Goal: Task Accomplishment & Management: Complete application form

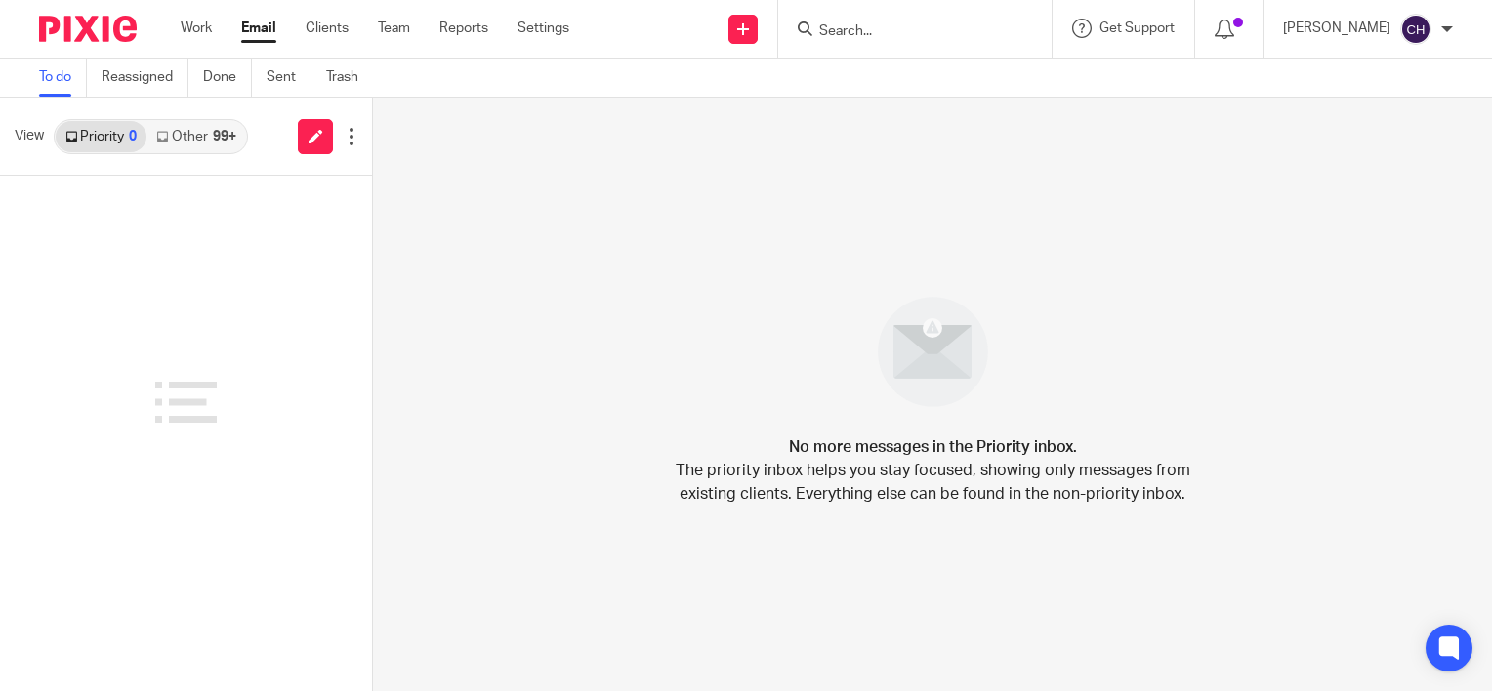
click at [93, 33] on img at bounding box center [88, 29] width 98 height 26
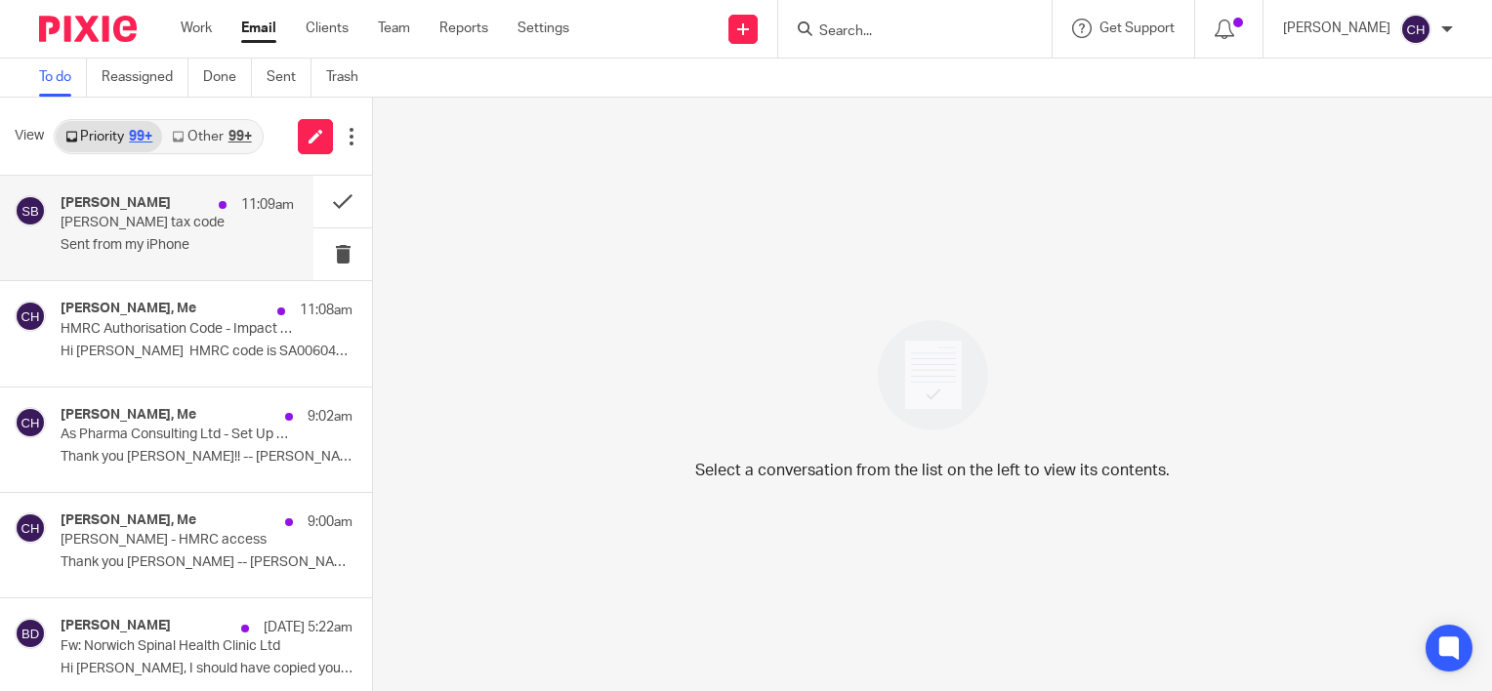
drag, startPoint x: 93, startPoint y: 33, endPoint x: 168, endPoint y: 190, distance: 174.2
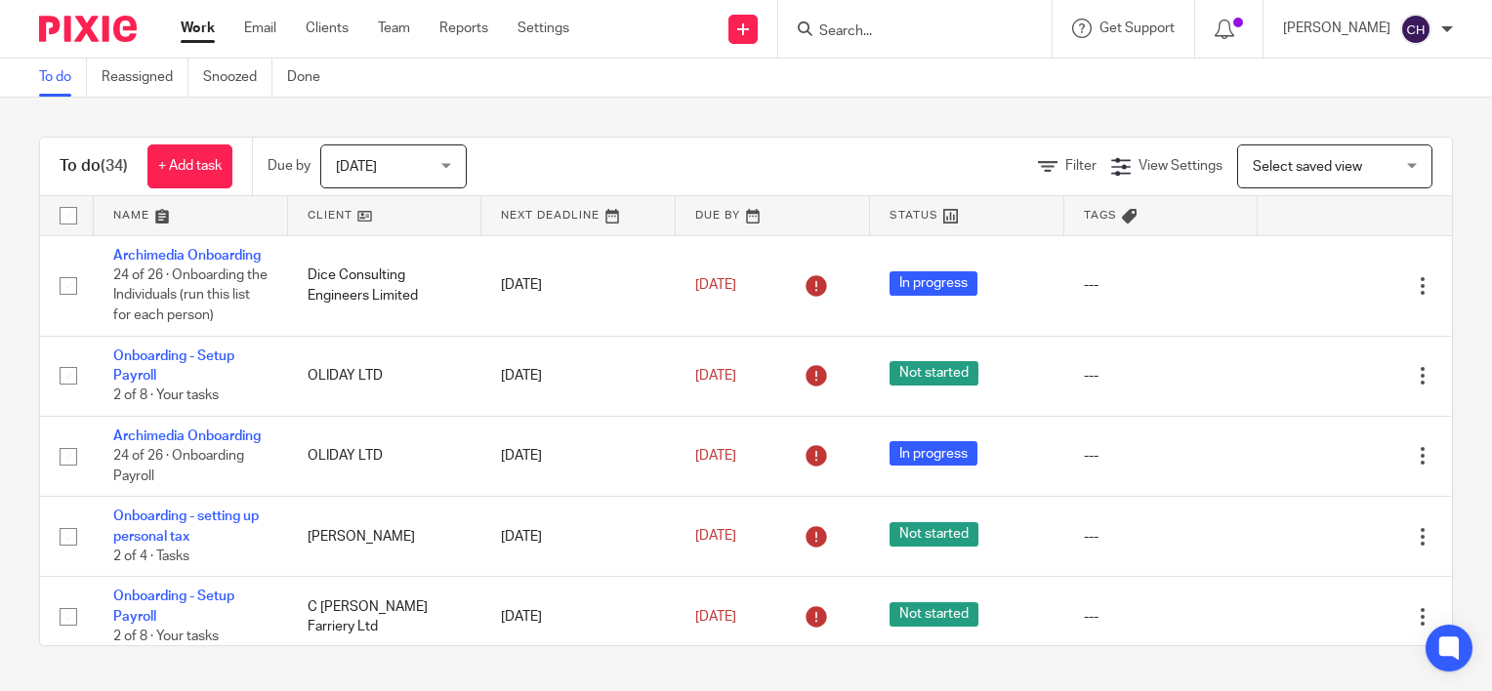
click at [71, 34] on img at bounding box center [88, 29] width 98 height 26
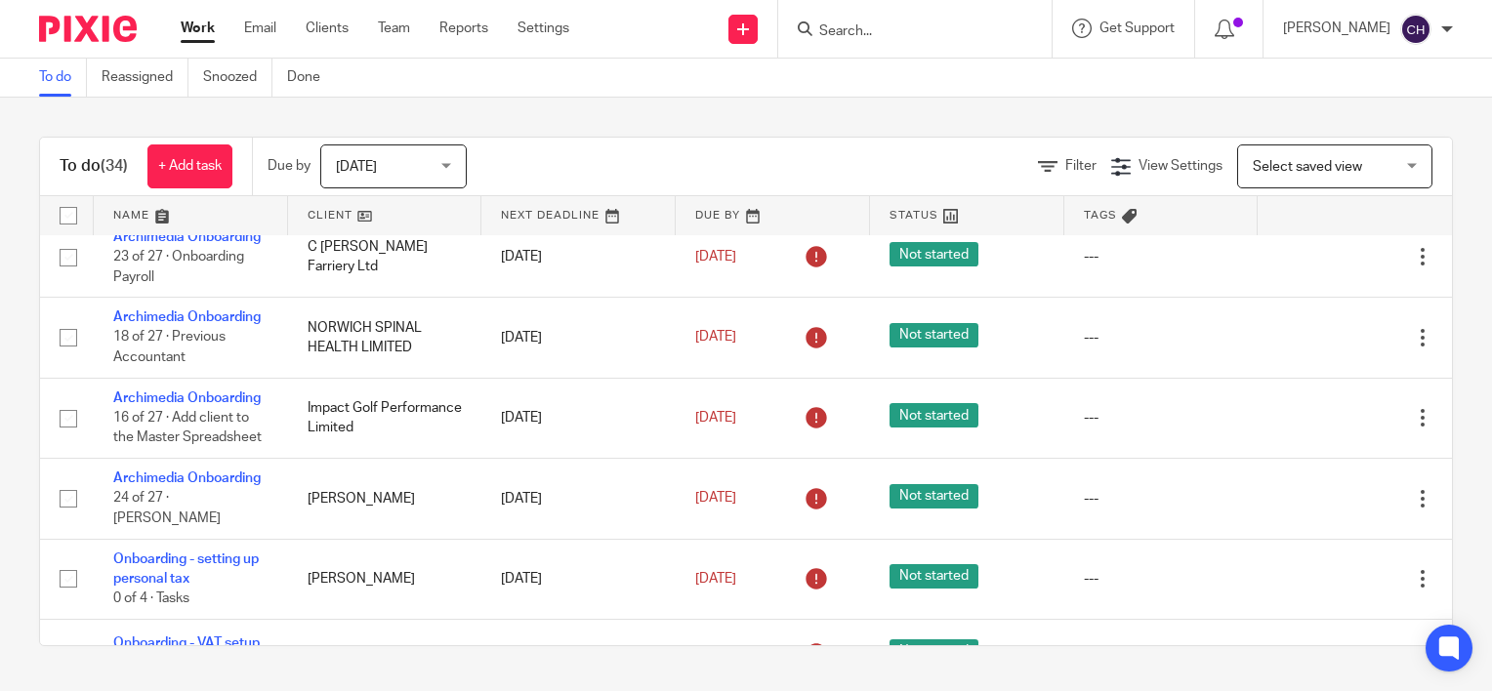
scroll to position [488, 0]
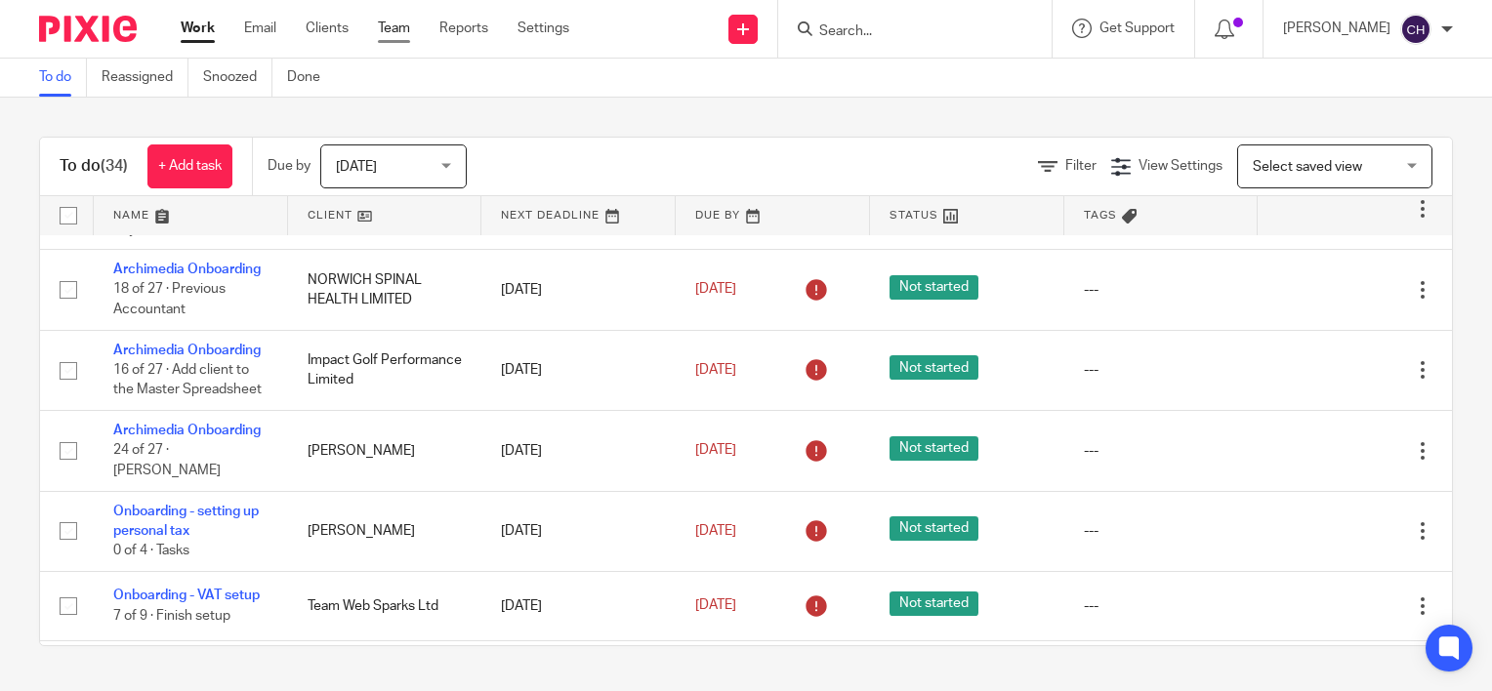
click at [398, 28] on link "Team" at bounding box center [394, 29] width 32 height 20
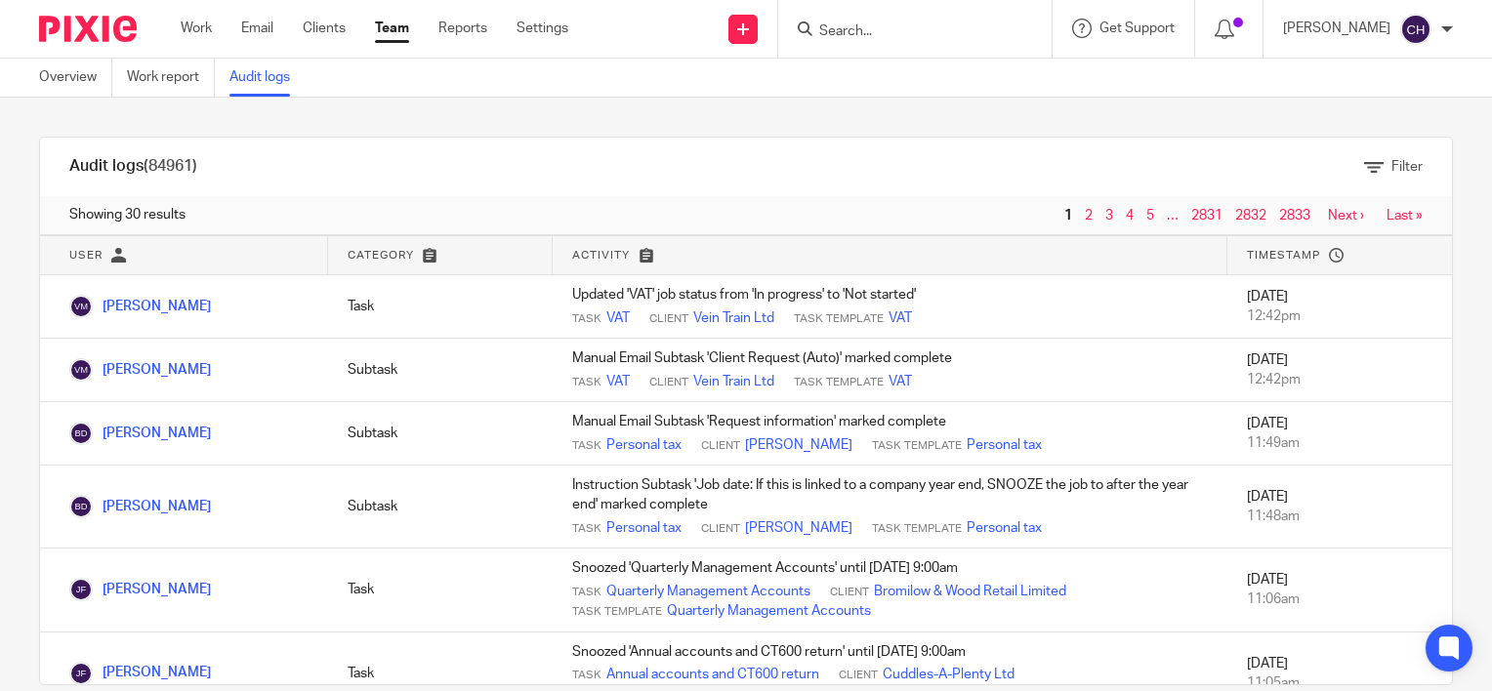
click at [113, 27] on img at bounding box center [88, 29] width 98 height 26
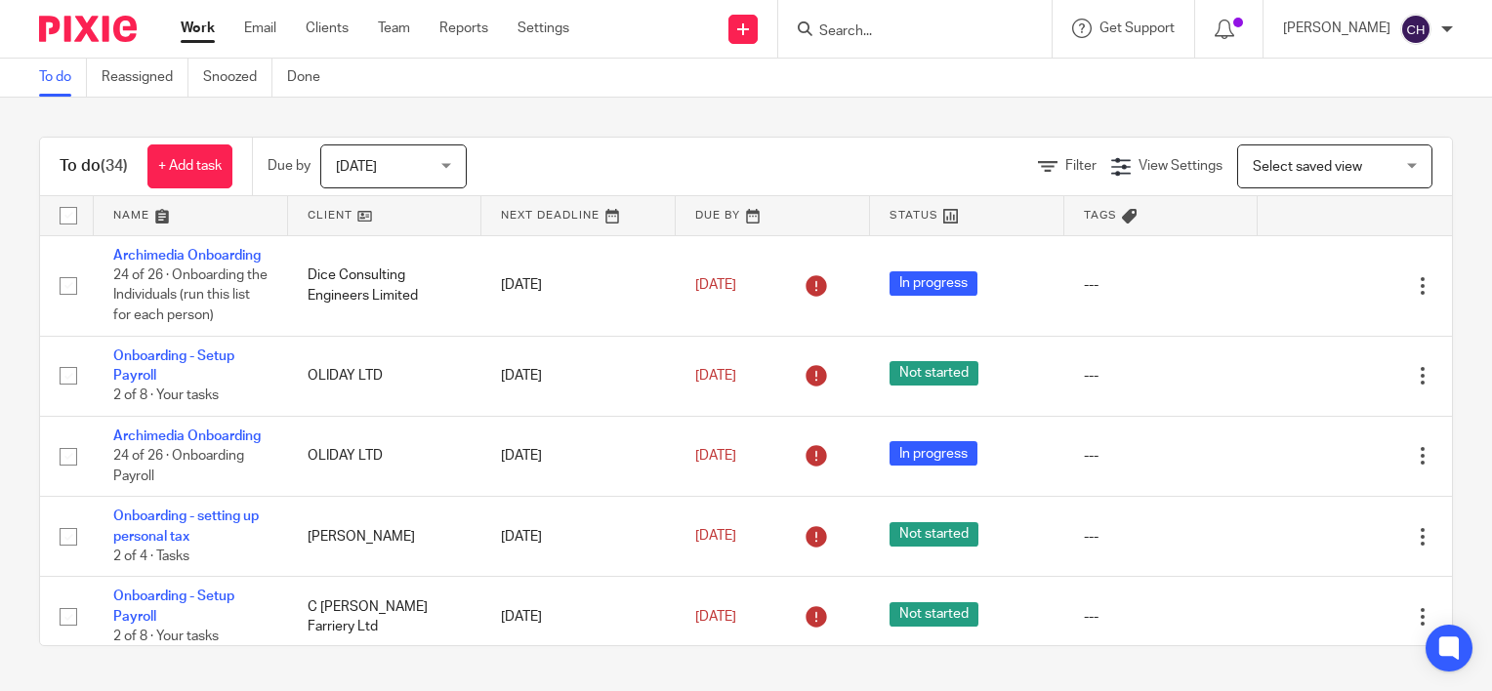
click at [601, 94] on div "To do Reassigned Snoozed Done" at bounding box center [746, 78] width 1492 height 39
click at [537, 98] on div "To do (34) + Add task Due by [DATE] [DATE] [DATE] [DATE] This week Next week Th…" at bounding box center [746, 392] width 1492 height 588
click at [706, 121] on div "To do (34) + Add task Due by Today Today Today Tomorrow This week Next week Thi…" at bounding box center [746, 392] width 1492 height 588
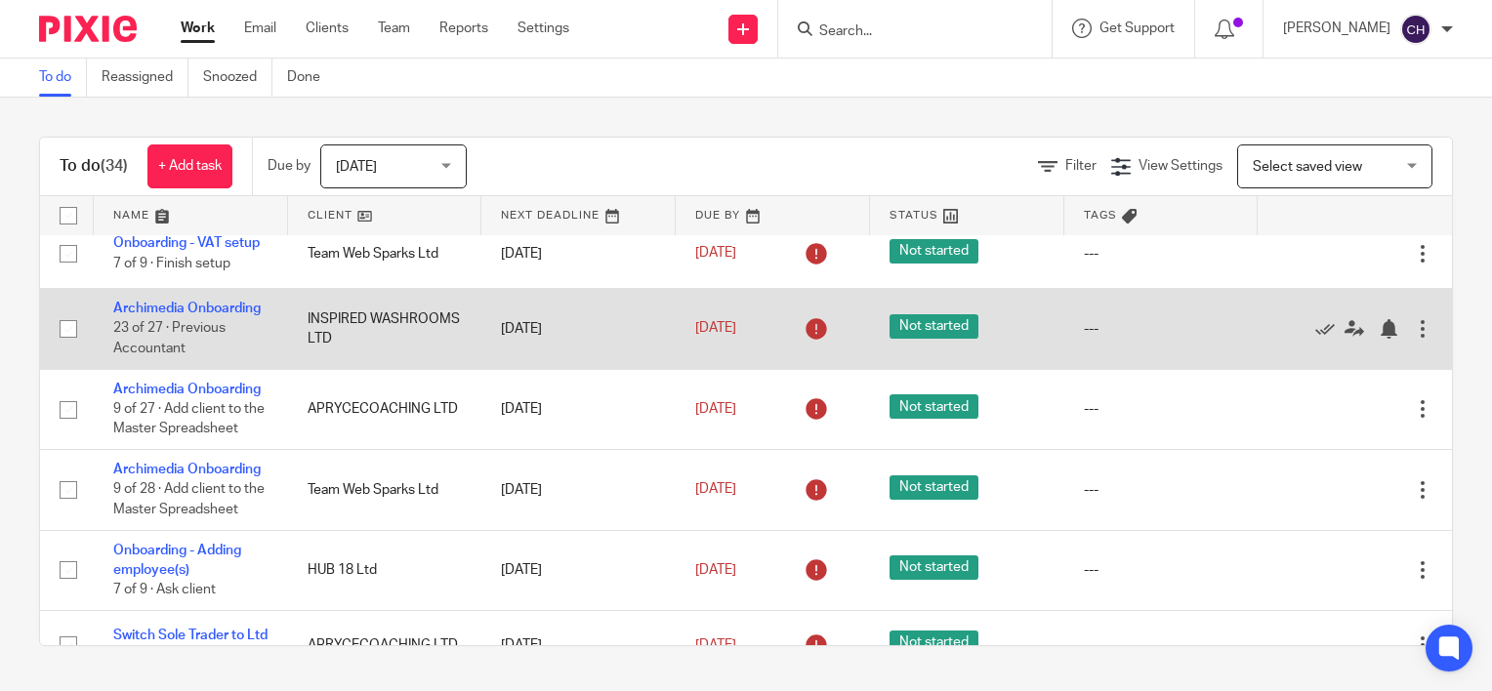
scroll to position [879, 0]
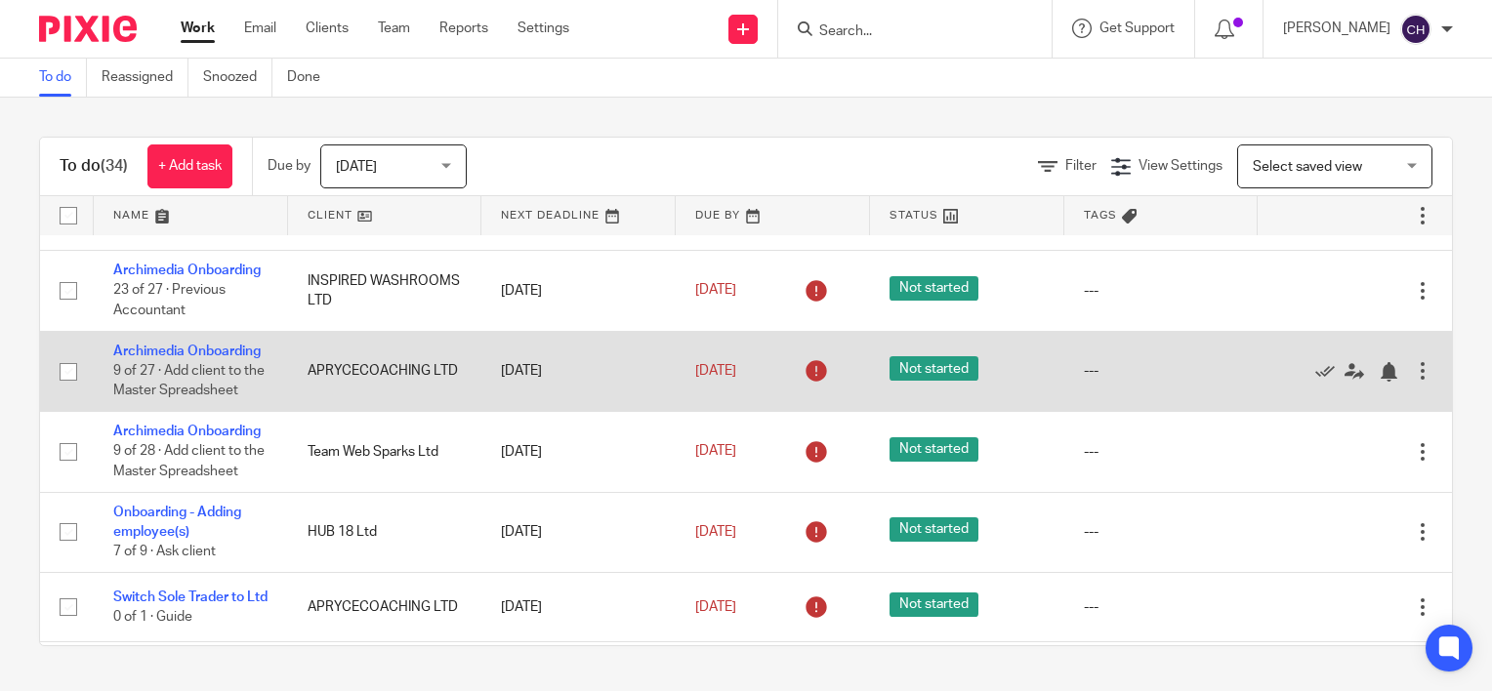
click at [158, 411] on td "Archimedia Onboarding 9 of 27 · Add client to the Master Spreadsheet" at bounding box center [191, 371] width 194 height 80
click at [158, 358] on link "Archimedia Onboarding" at bounding box center [186, 352] width 147 height 14
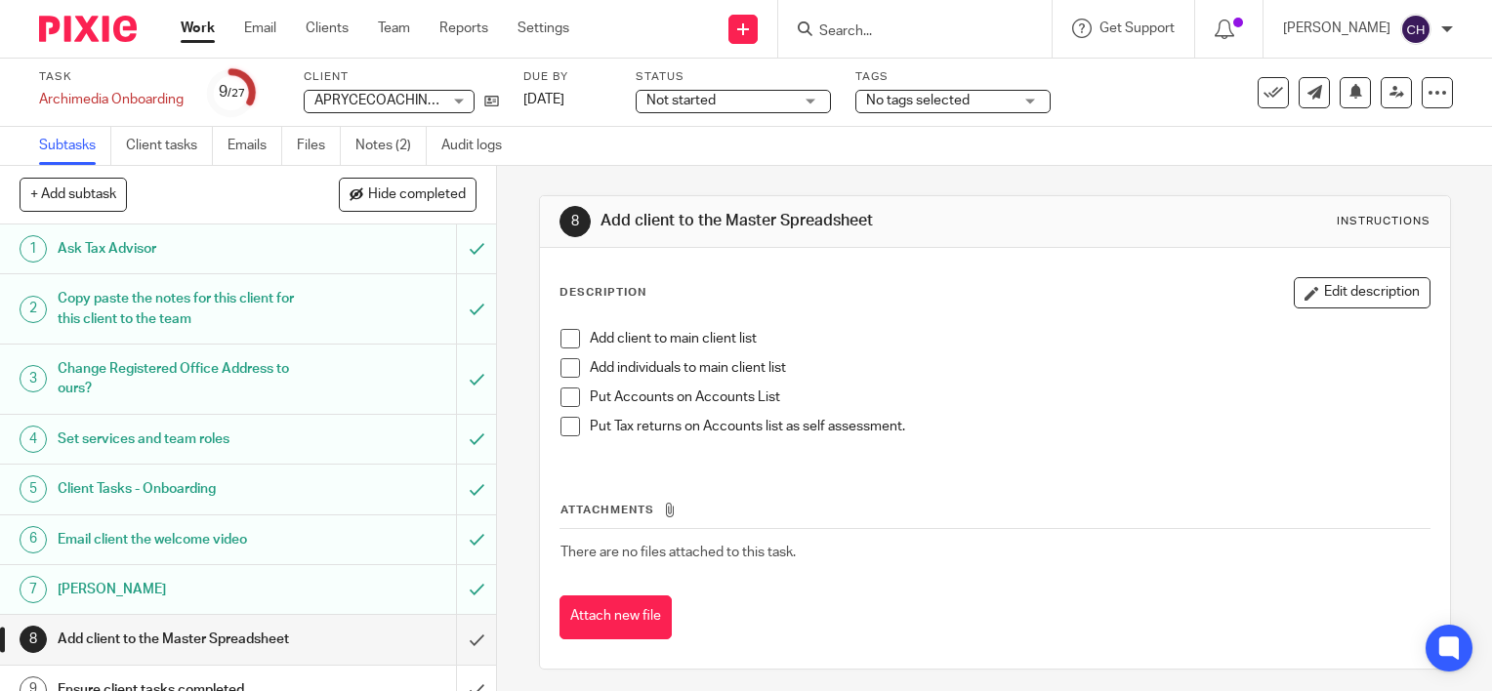
click at [393, 177] on div "+ Add subtask Hide completed Cancel + Add" at bounding box center [248, 195] width 496 height 59
click at [401, 200] on span "Hide completed" at bounding box center [417, 195] width 98 height 16
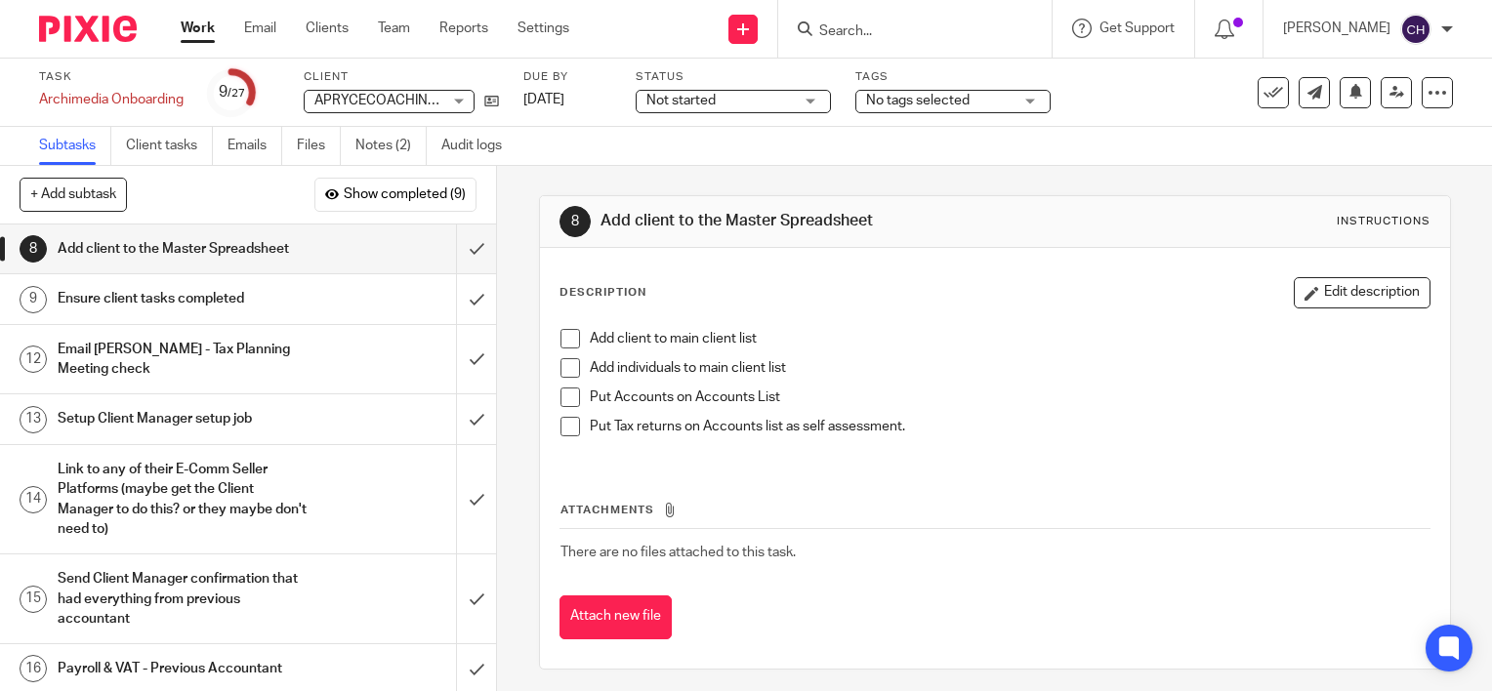
click at [277, 293] on h1 "Ensure client tasks completed" at bounding box center [184, 298] width 253 height 29
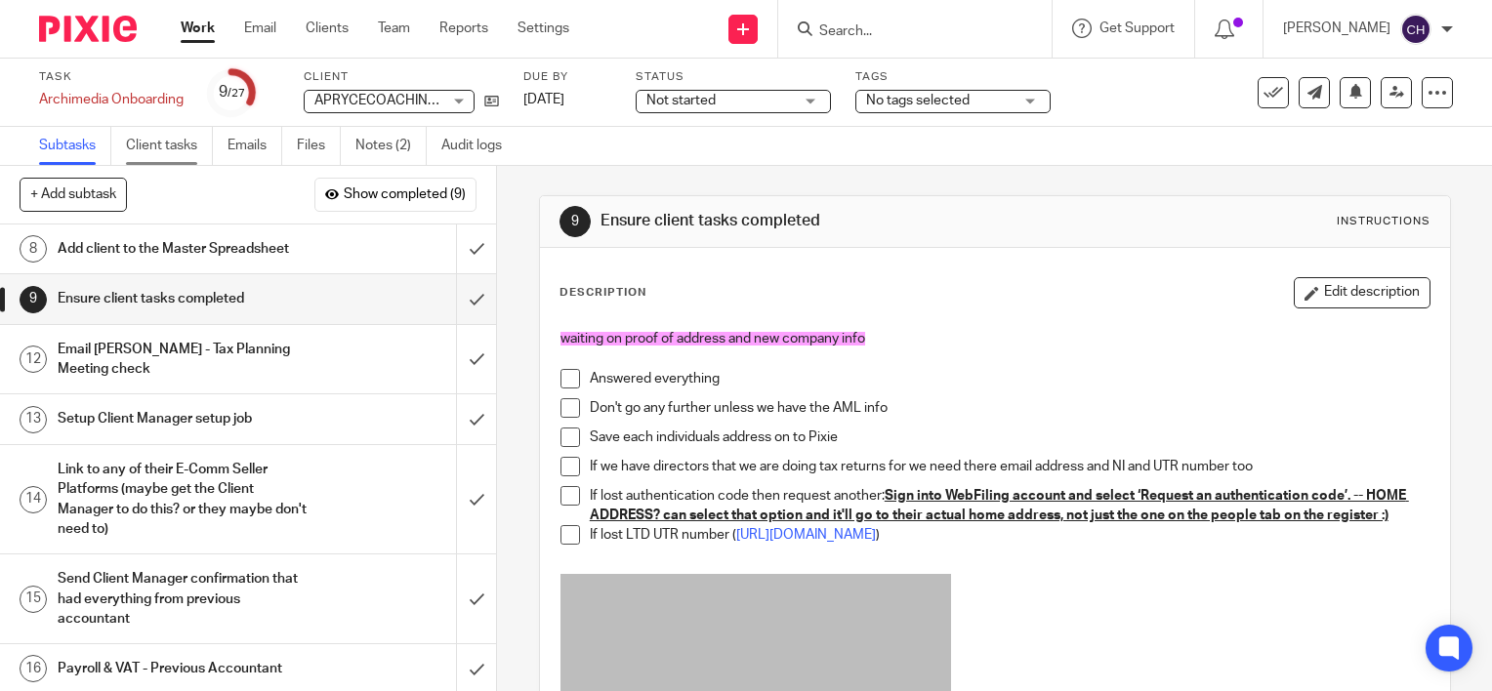
click at [169, 148] on link "Client tasks" at bounding box center [169, 146] width 87 height 38
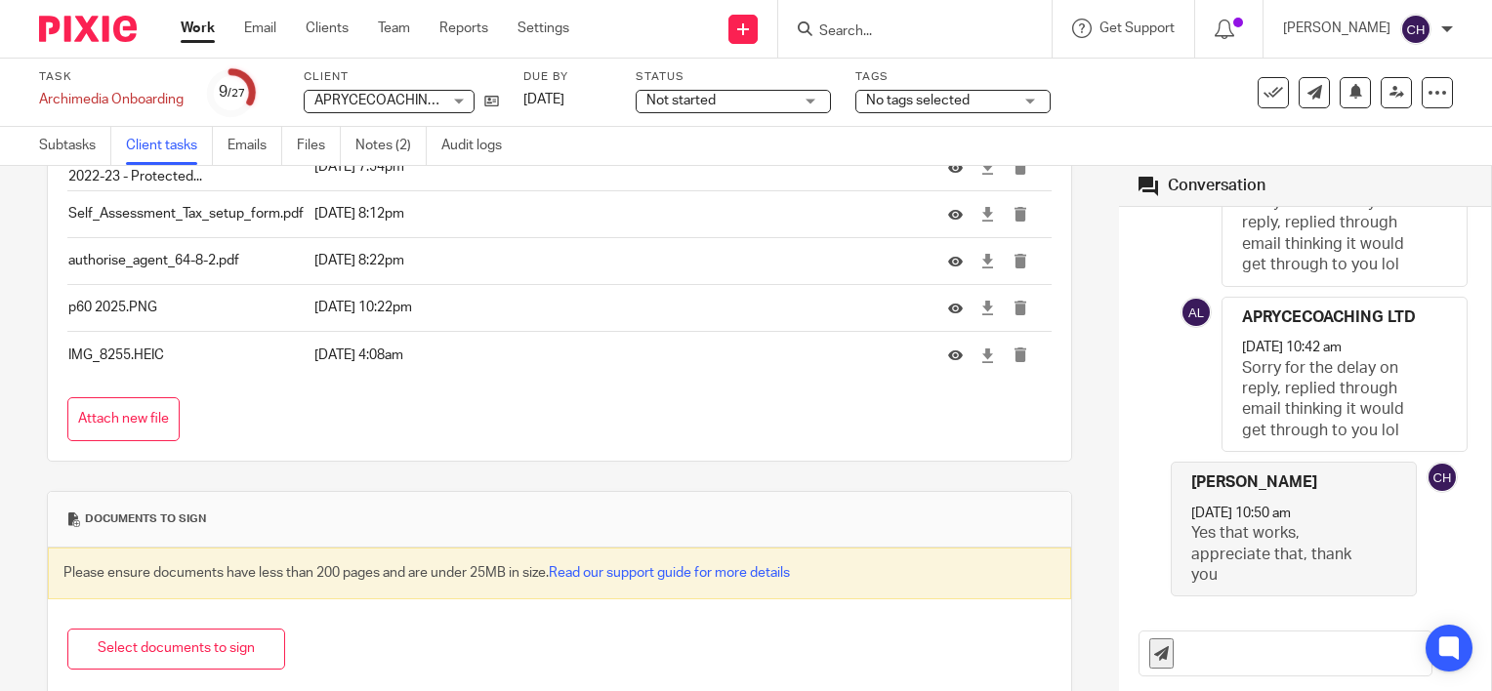
scroll to position [2131, 0]
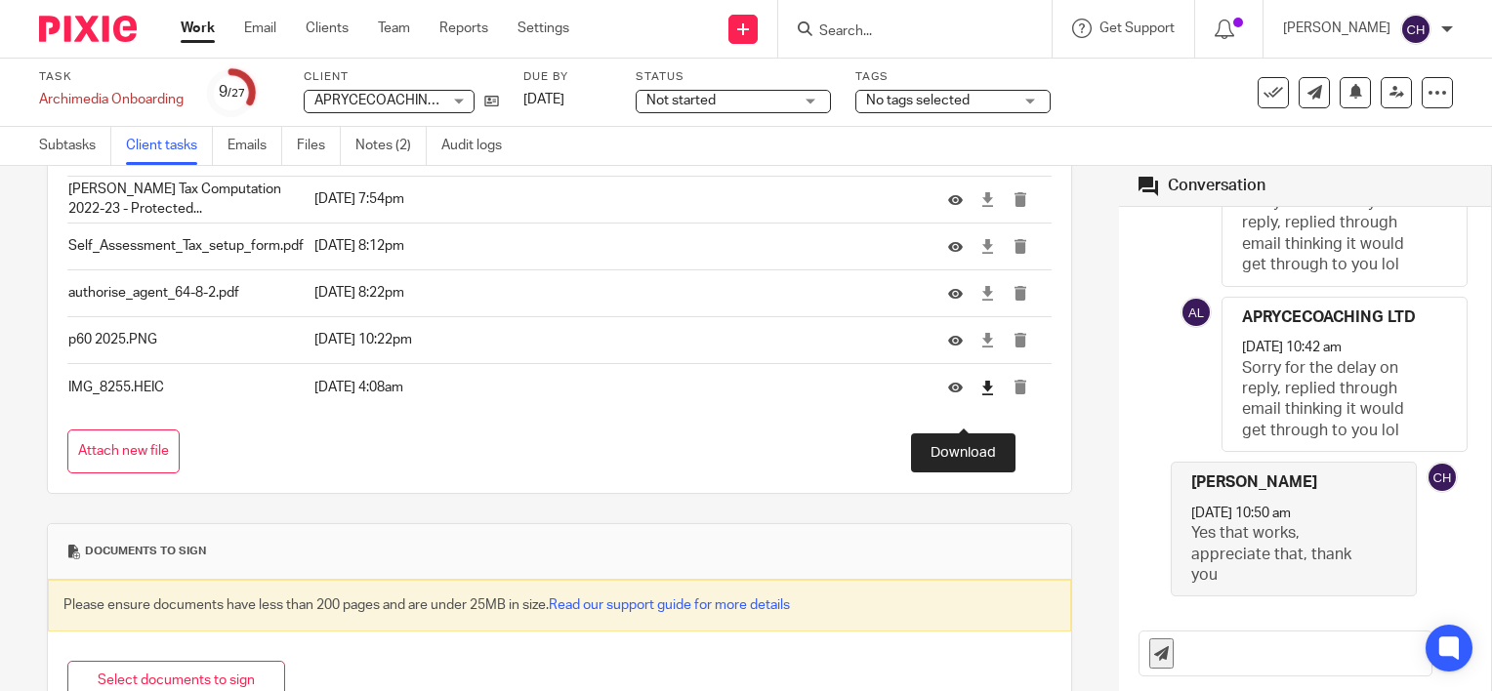
click at [980, 395] on icon at bounding box center [987, 388] width 15 height 15
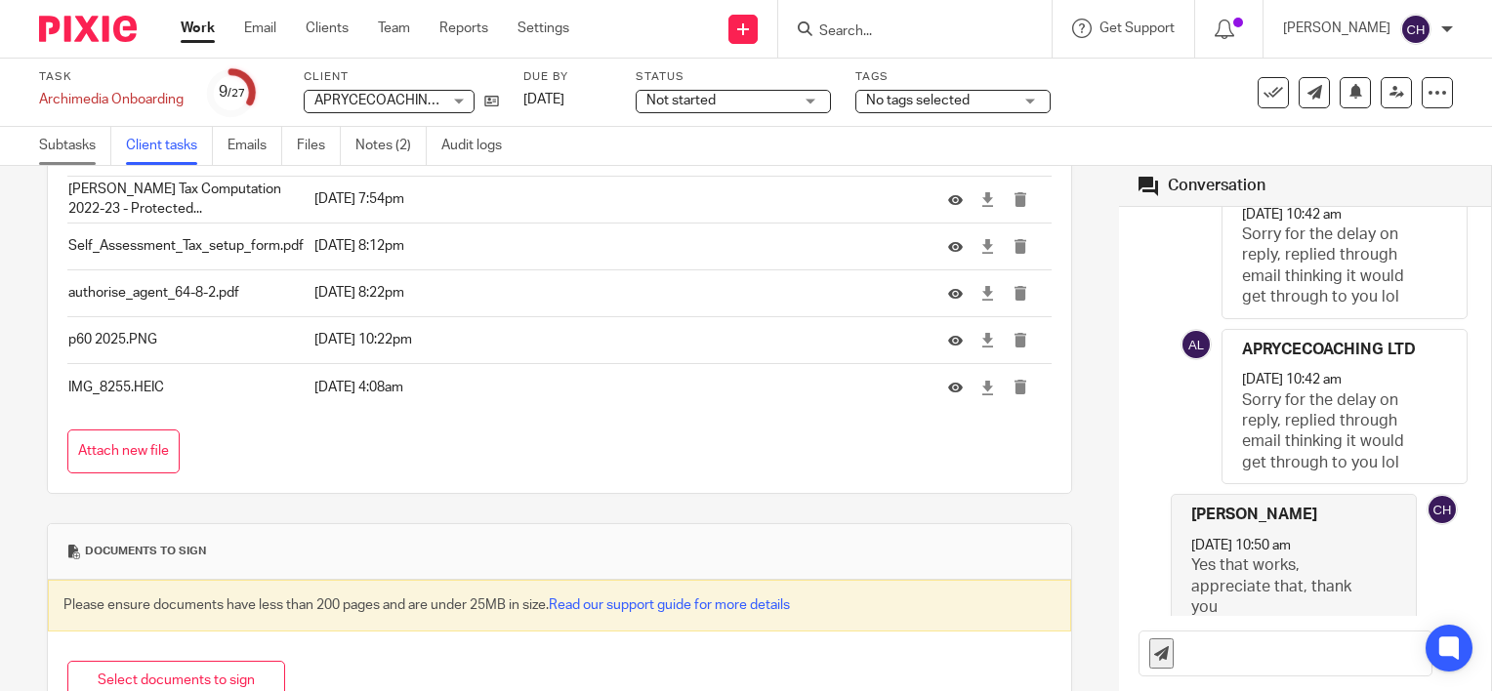
click at [84, 139] on link "Subtasks" at bounding box center [75, 146] width 72 height 38
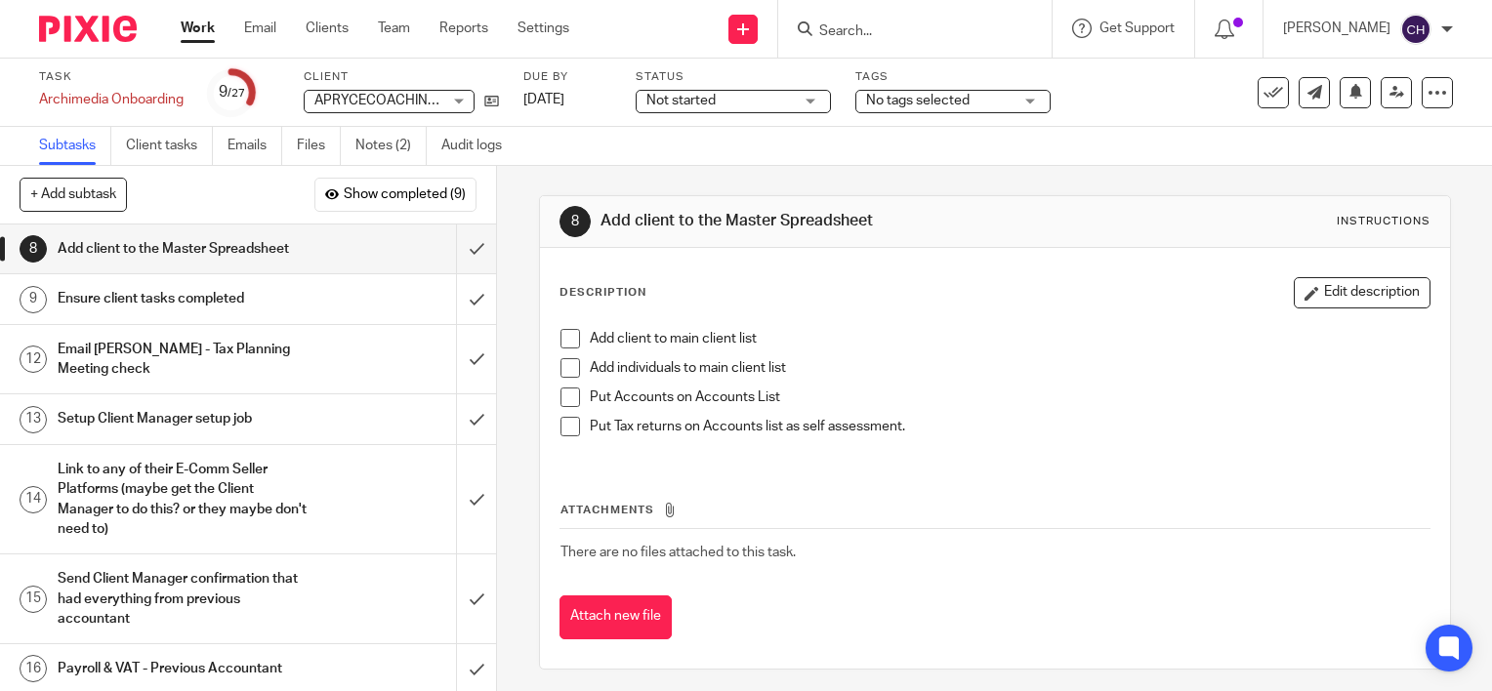
click at [351, 295] on div "Ensure client tasks completed" at bounding box center [248, 298] width 380 height 29
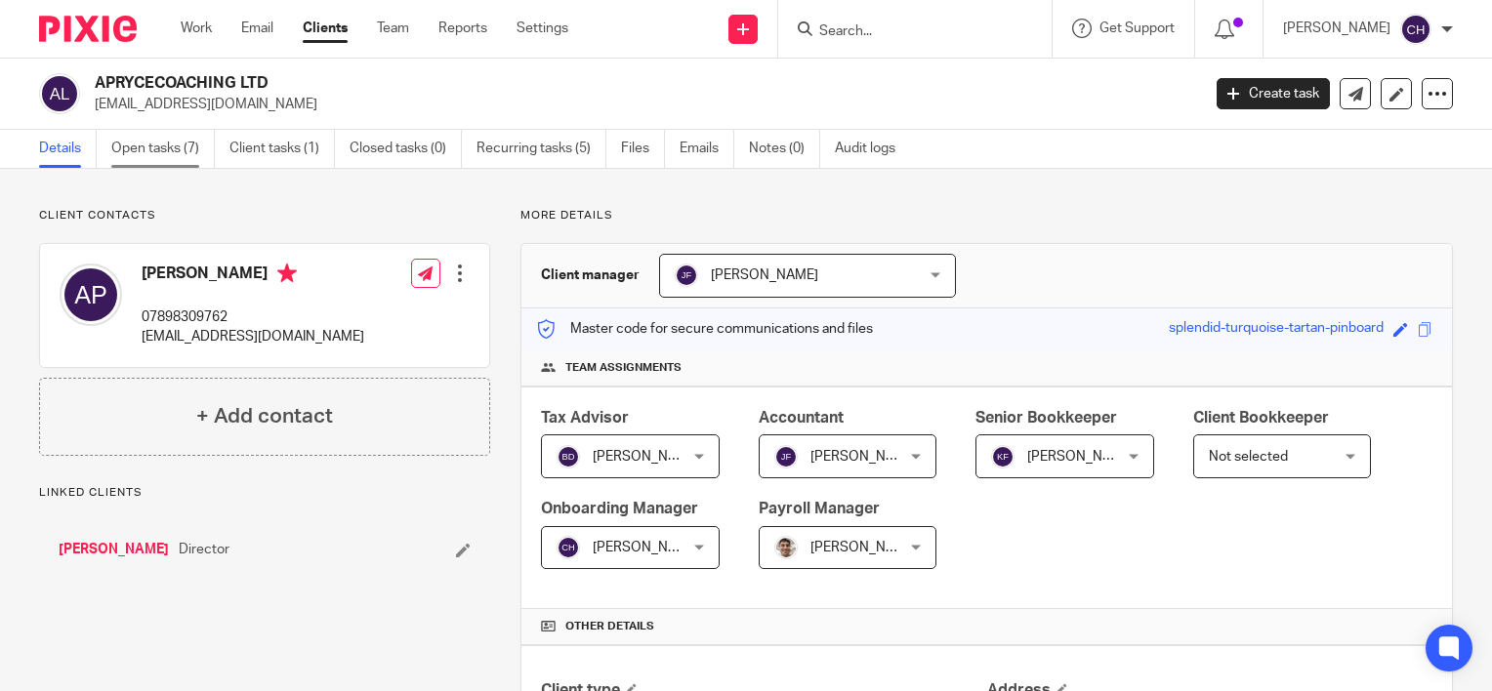
click at [130, 145] on link "Open tasks (7)" at bounding box center [162, 149] width 103 height 38
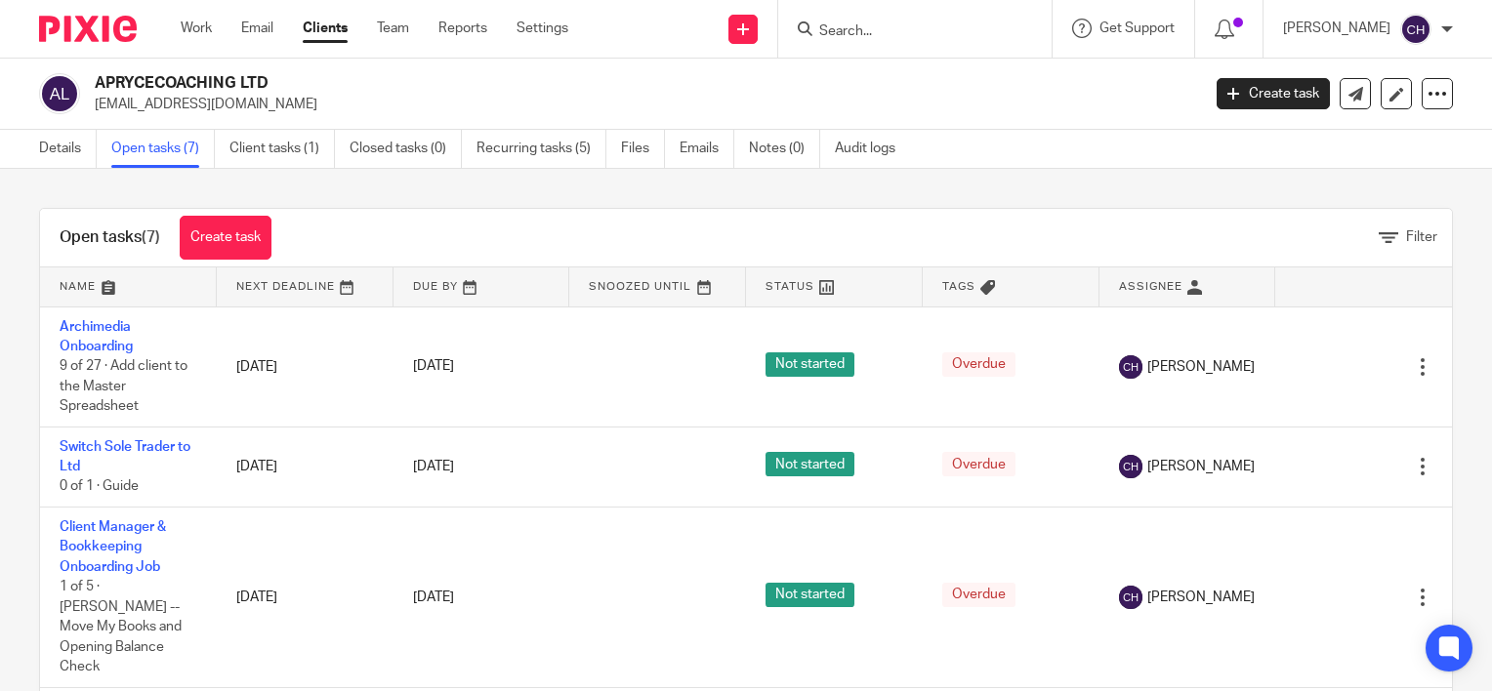
click at [449, 249] on div "Open tasks (7) Create task Filter" at bounding box center [746, 238] width 1412 height 59
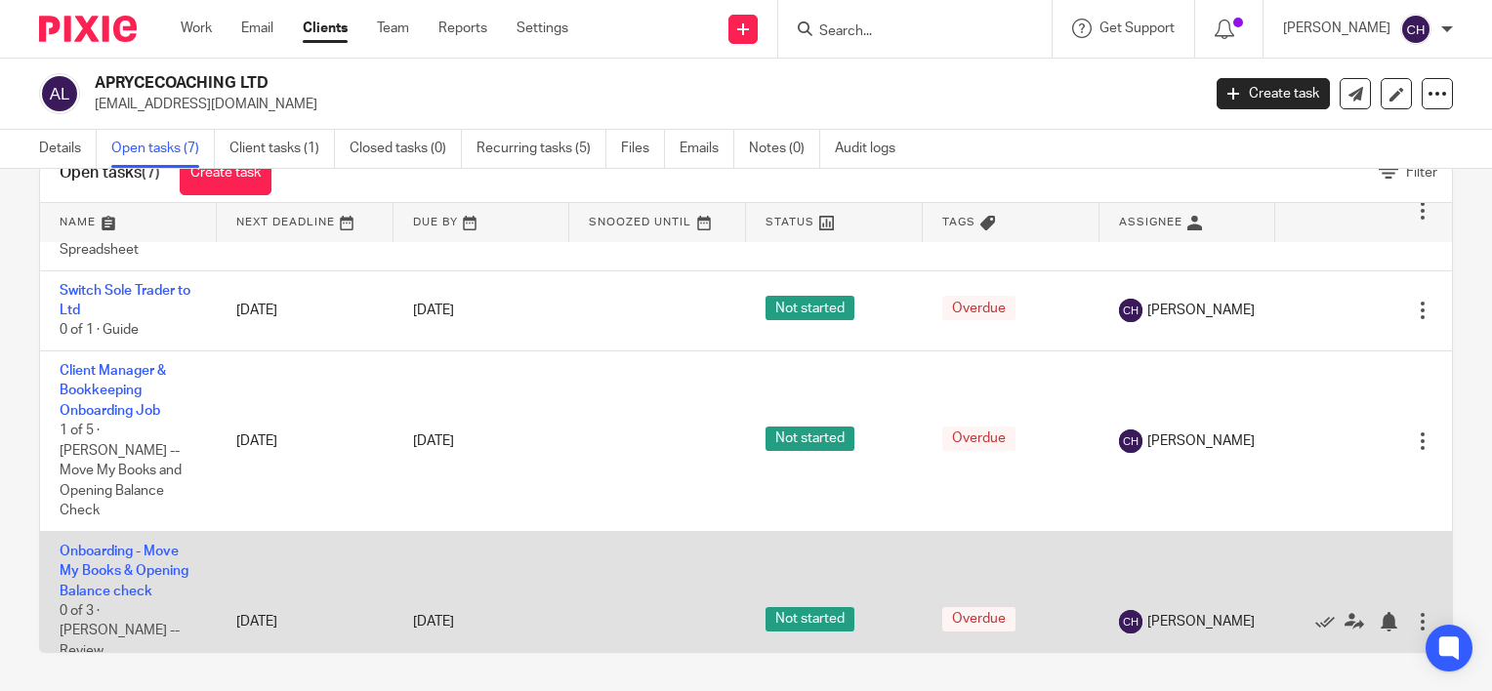
scroll to position [195, 0]
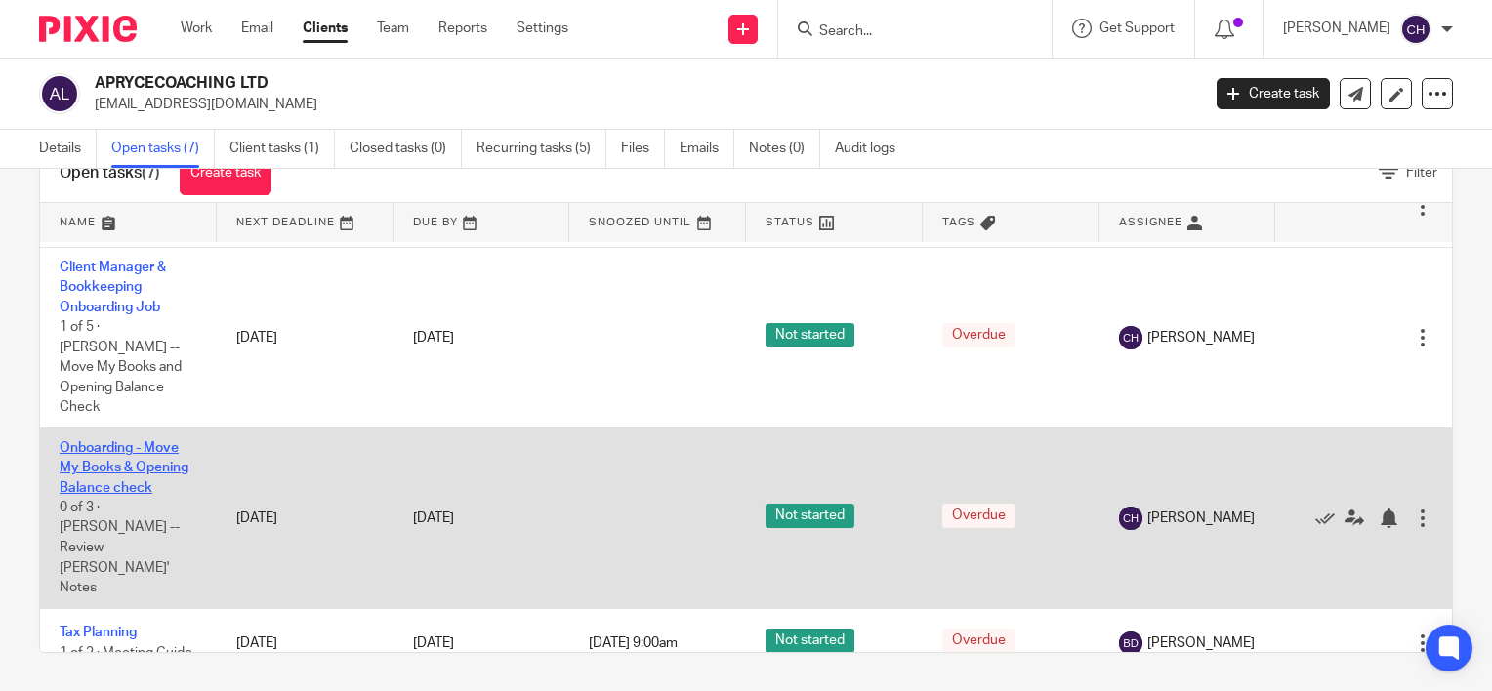
click at [117, 465] on link "Onboarding - Move My Books & Opening Balance check" at bounding box center [124, 468] width 129 height 54
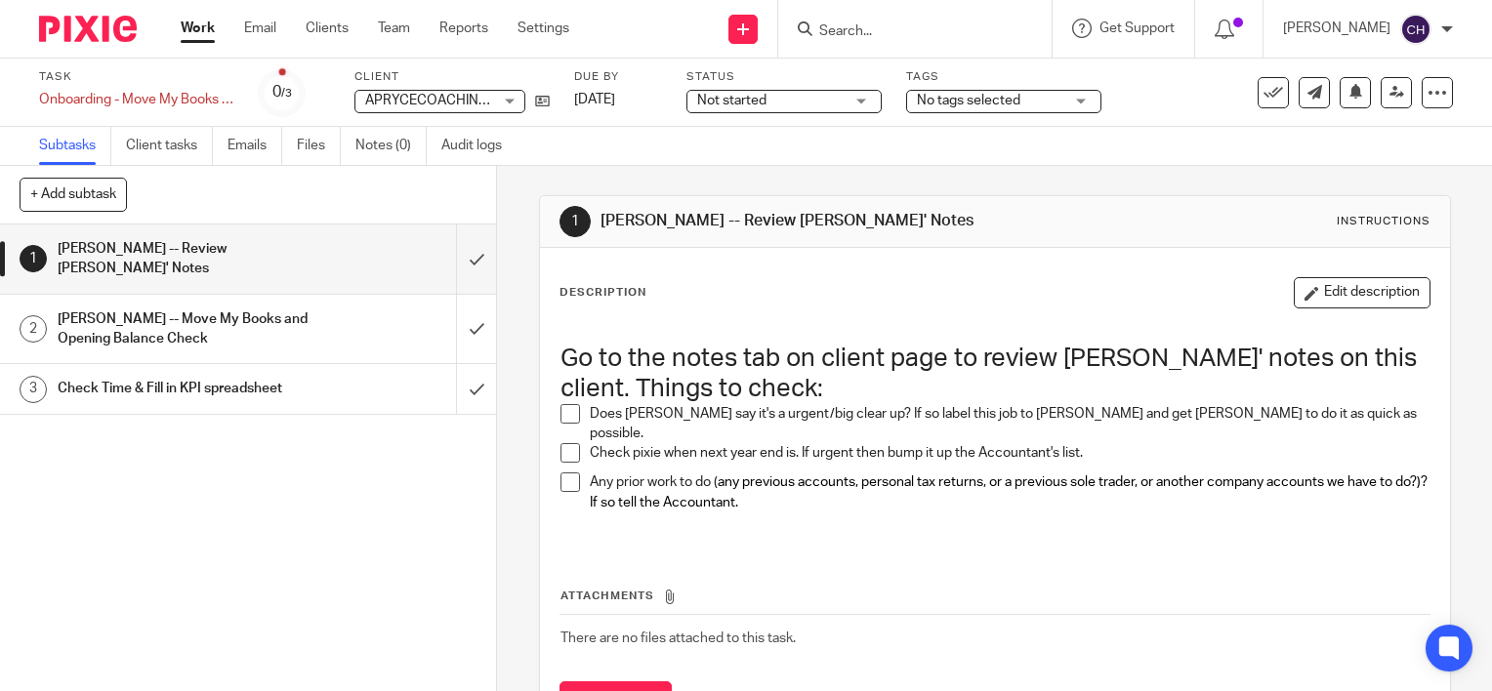
click at [523, 186] on div "1 CHLOE -- Review Chris' Notes Instructions Description Edit description Go to …" at bounding box center [994, 428] width 995 height 525
click at [452, 254] on input "submit" at bounding box center [248, 259] width 496 height 69
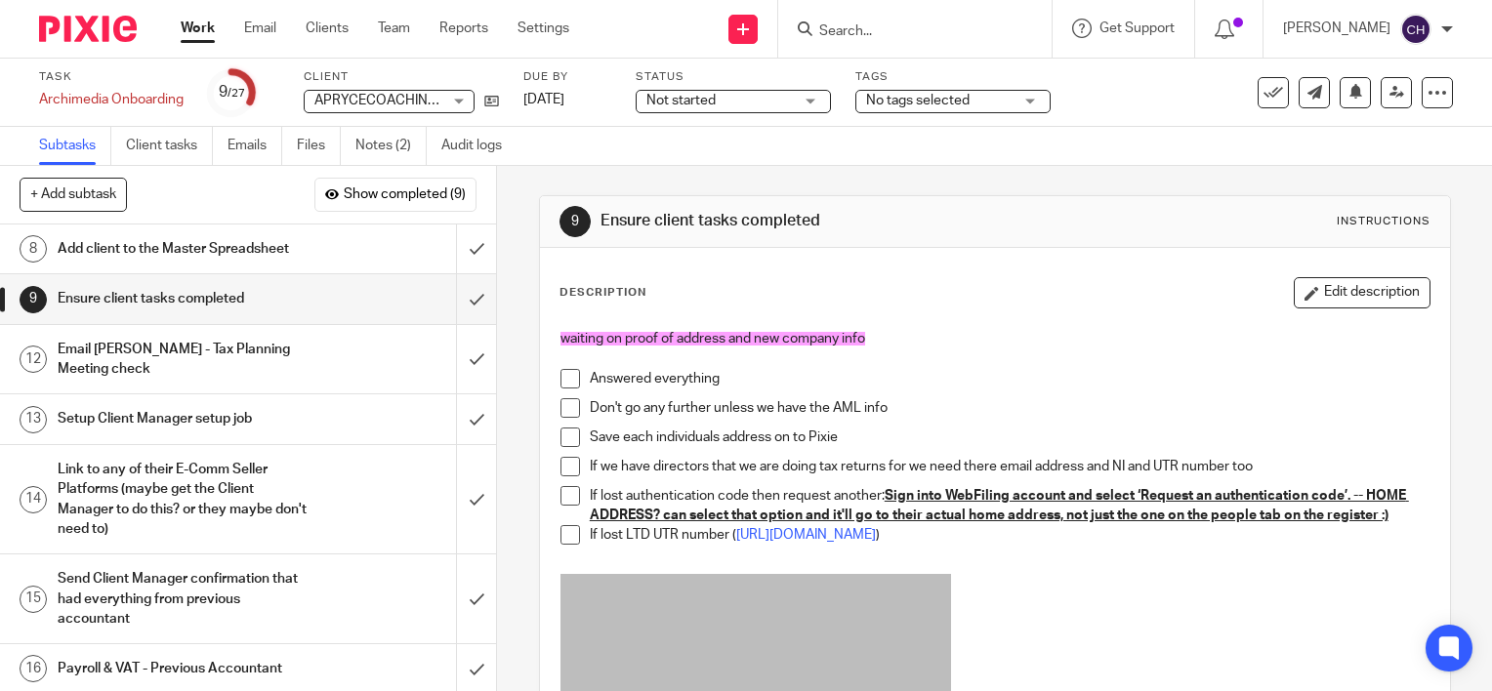
click at [655, 257] on div "Description Edit description waiting on proof of address and new company info A…" at bounding box center [995, 647] width 910 height 799
click at [605, 169] on div "9 Ensure client tasks completed Instructions Description Edit description waiti…" at bounding box center [995, 621] width 912 height 911
click at [633, 180] on div "9 Ensure client tasks completed Instructions Description Edit description waiti…" at bounding box center [995, 621] width 912 height 911
click at [638, 169] on div "9 Ensure client tasks completed Instructions Description Edit description waiti…" at bounding box center [995, 621] width 912 height 911
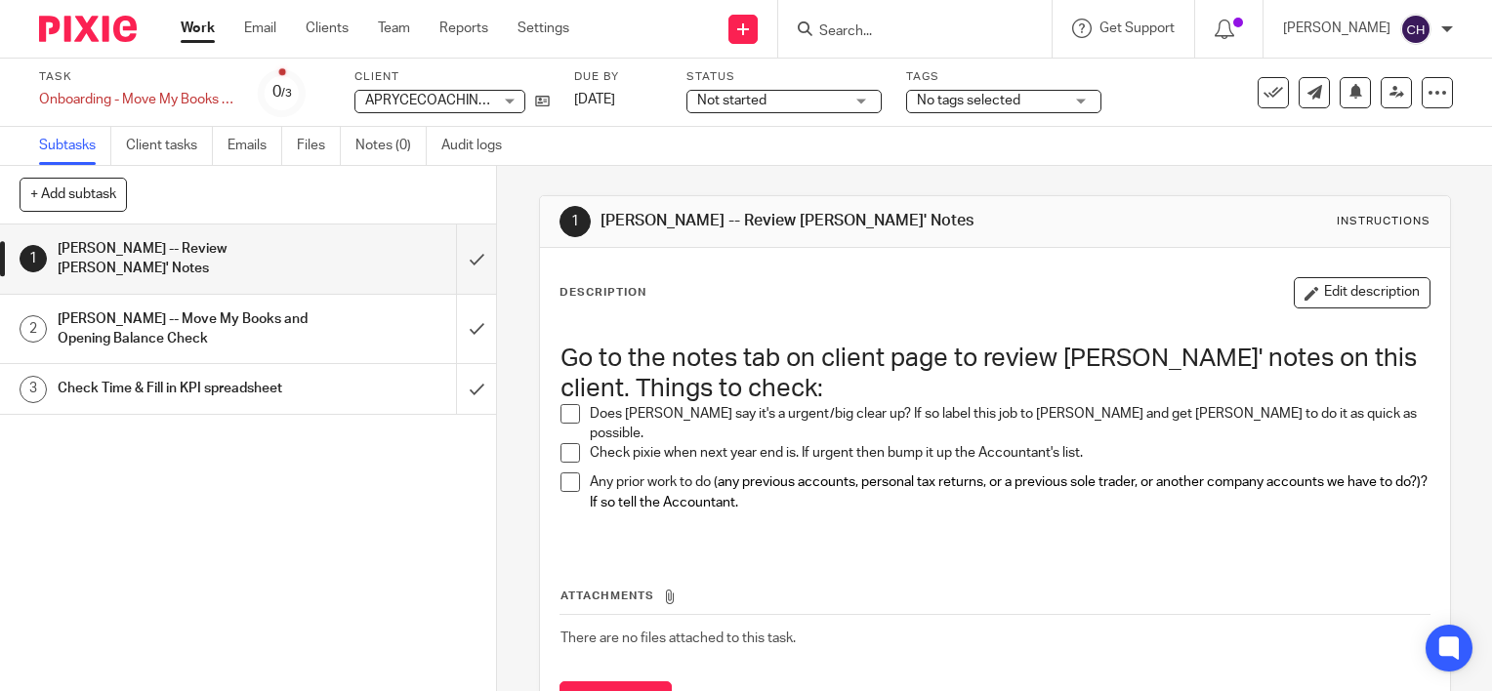
click at [734, 172] on div "1 CHLOE -- Review Chris' Notes Instructions Description Edit description Go to …" at bounding box center [995, 475] width 912 height 619
click at [695, 183] on div "1 CHLOE -- Review Chris' Notes Instructions Description Edit description Go to …" at bounding box center [995, 475] width 912 height 619
drag, startPoint x: 820, startPoint y: 219, endPoint x: 793, endPoint y: 218, distance: 27.4
click at [820, 220] on h1 "CHLOE -- Review Chris' Notes" at bounding box center [817, 221] width 435 height 21
click at [67, 21] on img at bounding box center [88, 29] width 98 height 26
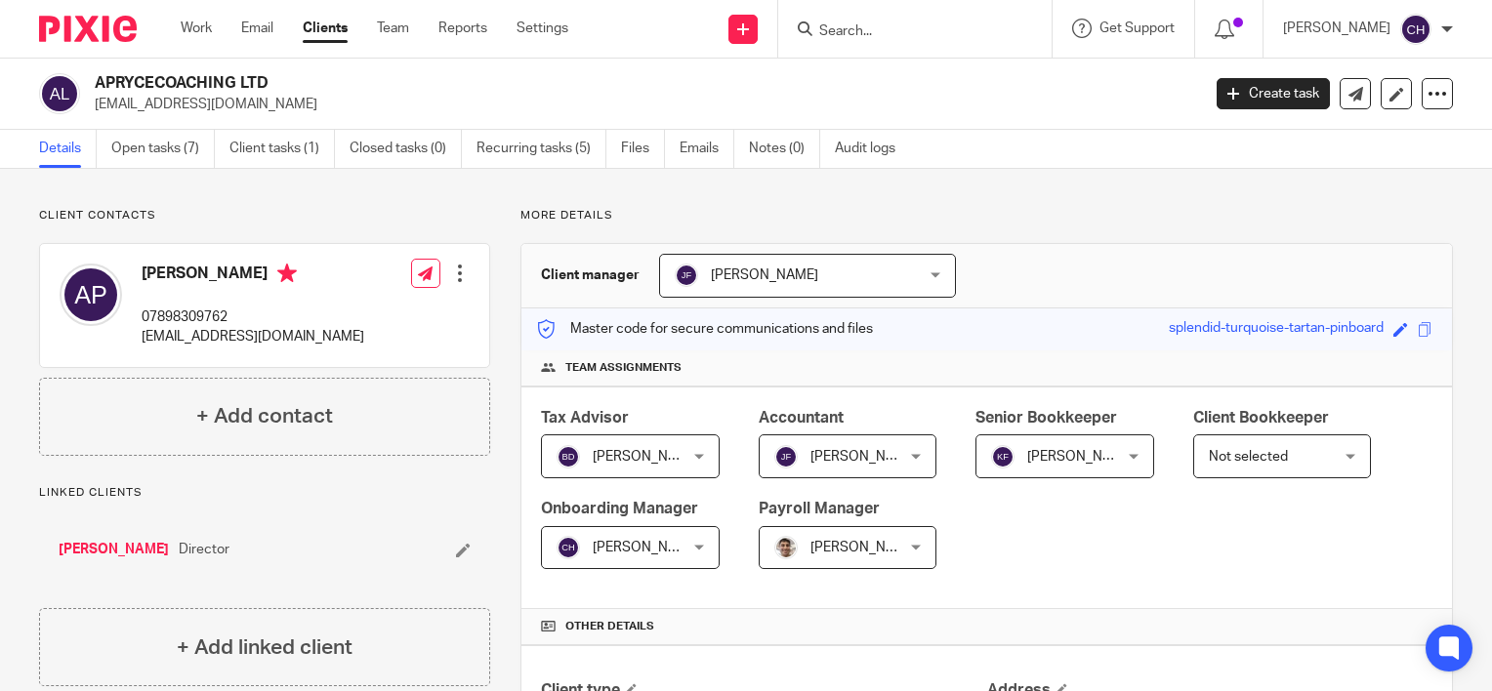
click at [94, 540] on link "[PERSON_NAME]" at bounding box center [114, 550] width 110 height 20
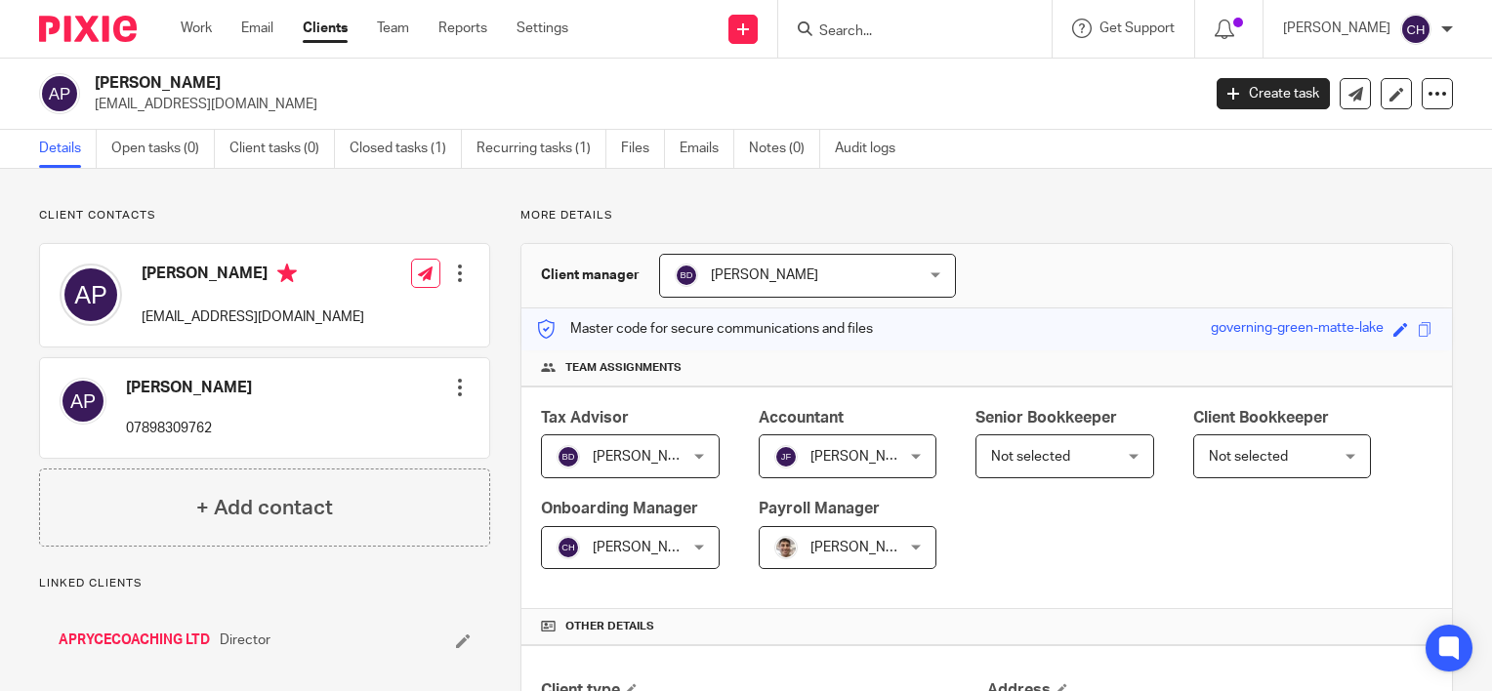
click at [281, 203] on div "Client contacts [PERSON_NAME] [EMAIL_ADDRESS][DOMAIN_NAME] Edit contact Create …" at bounding box center [746, 686] width 1492 height 1034
click at [565, 149] on link "Recurring tasks (1)" at bounding box center [541, 149] width 130 height 38
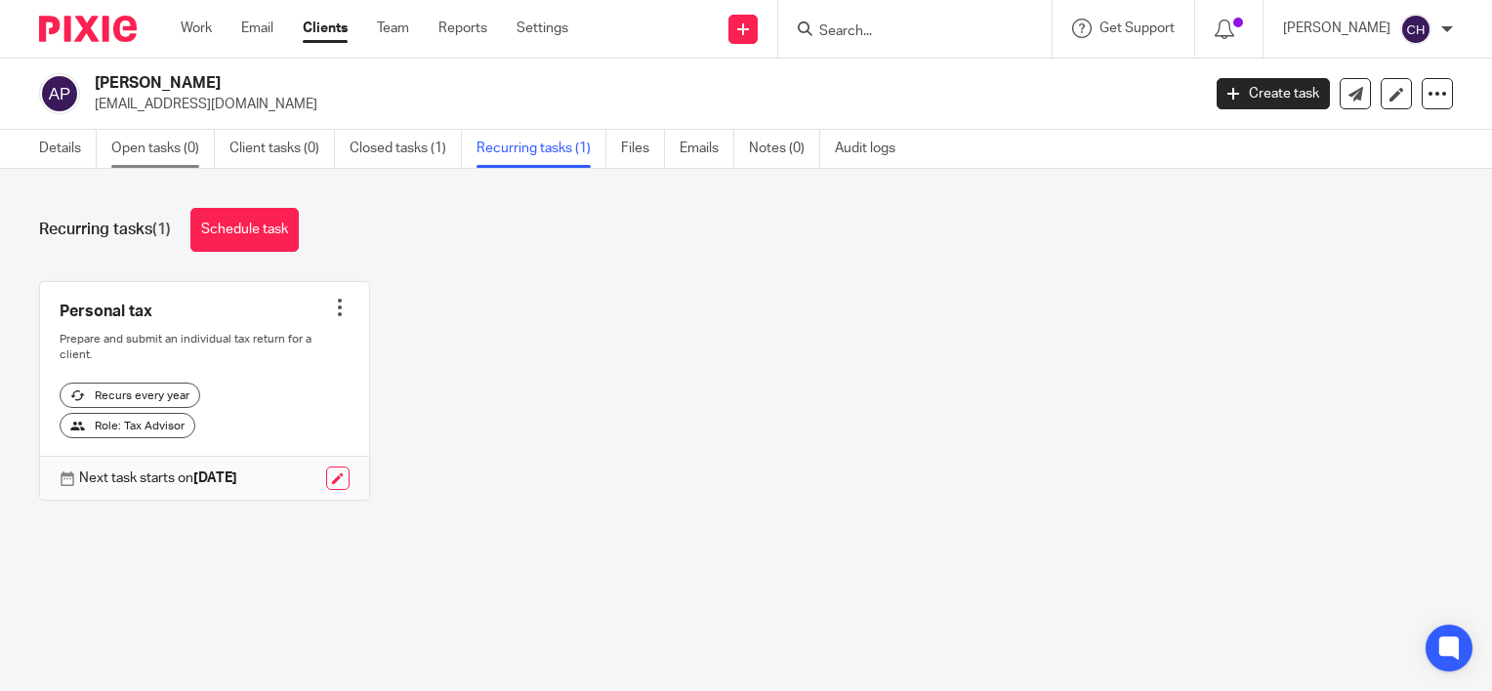
click at [149, 152] on link "Open tasks (0)" at bounding box center [162, 149] width 103 height 38
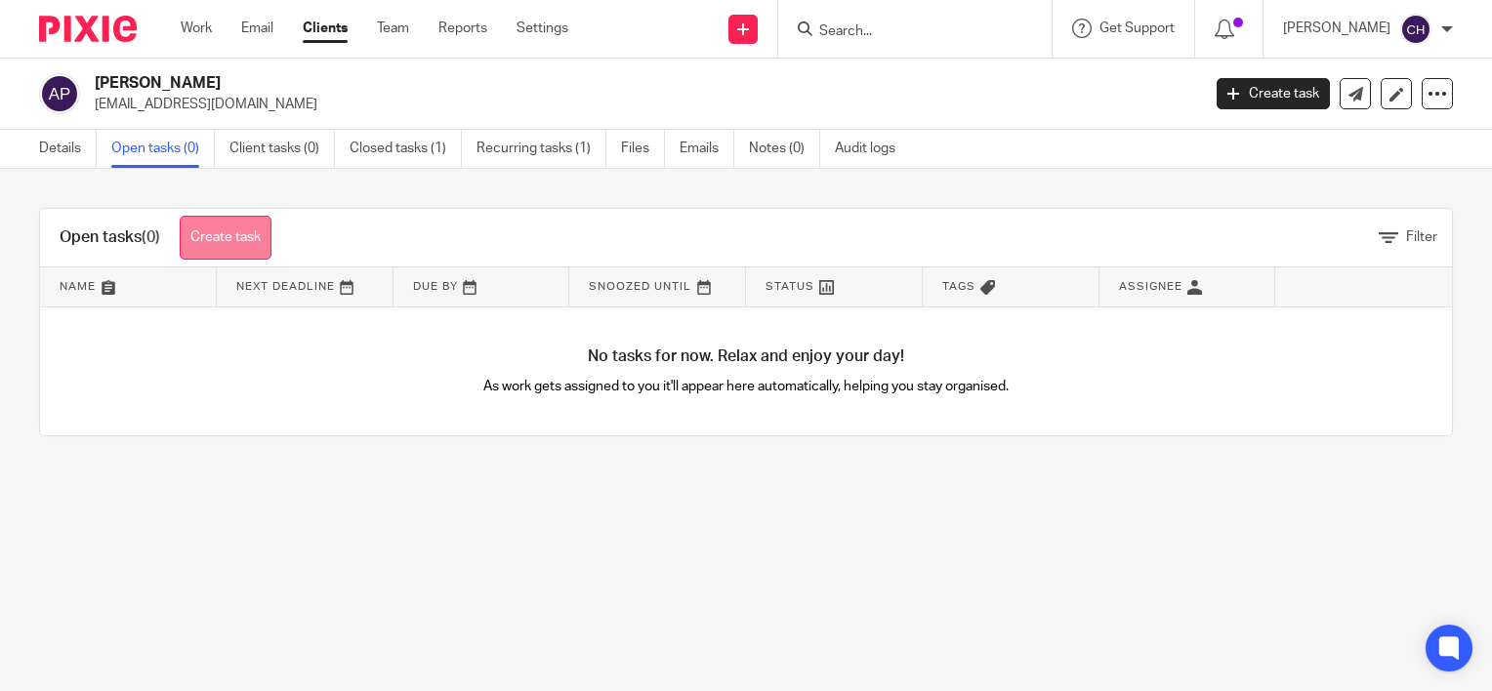
click at [240, 233] on link "Create task" at bounding box center [226, 238] width 92 height 44
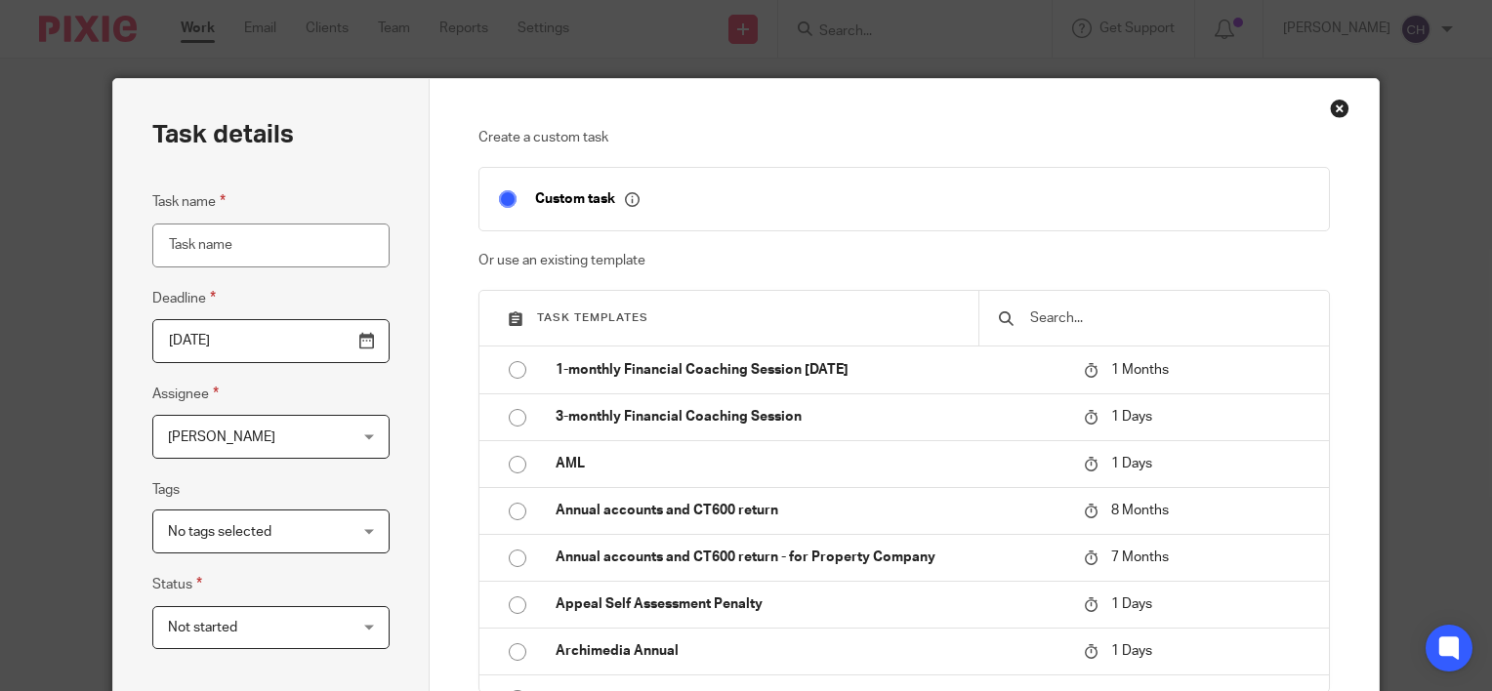
click at [1047, 320] on input "text" at bounding box center [1168, 318] width 281 height 21
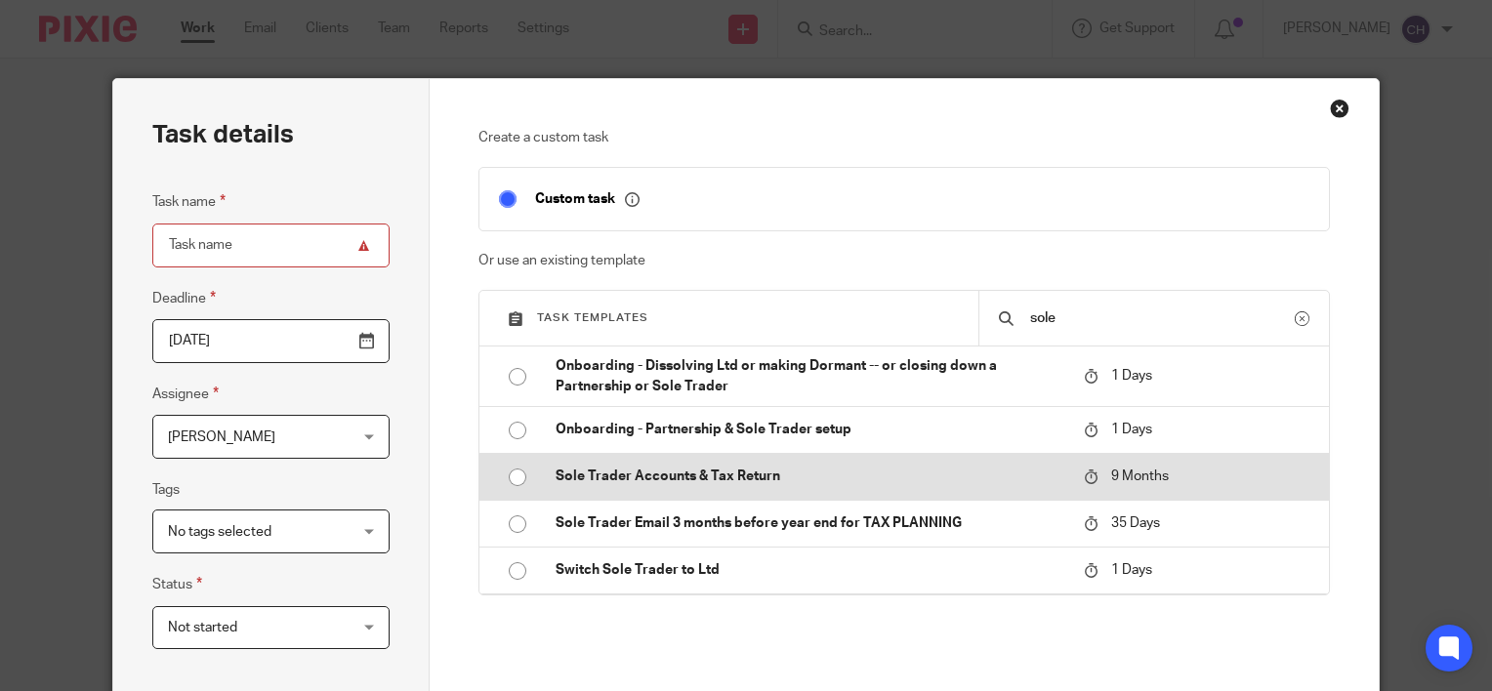
type input "sole"
click at [750, 473] on p "Sole Trader Accounts & Tax Return" at bounding box center [810, 477] width 509 height 20
type input "[DATE]"
type input "Sole Trader Accounts & Tax Return"
checkbox input "false"
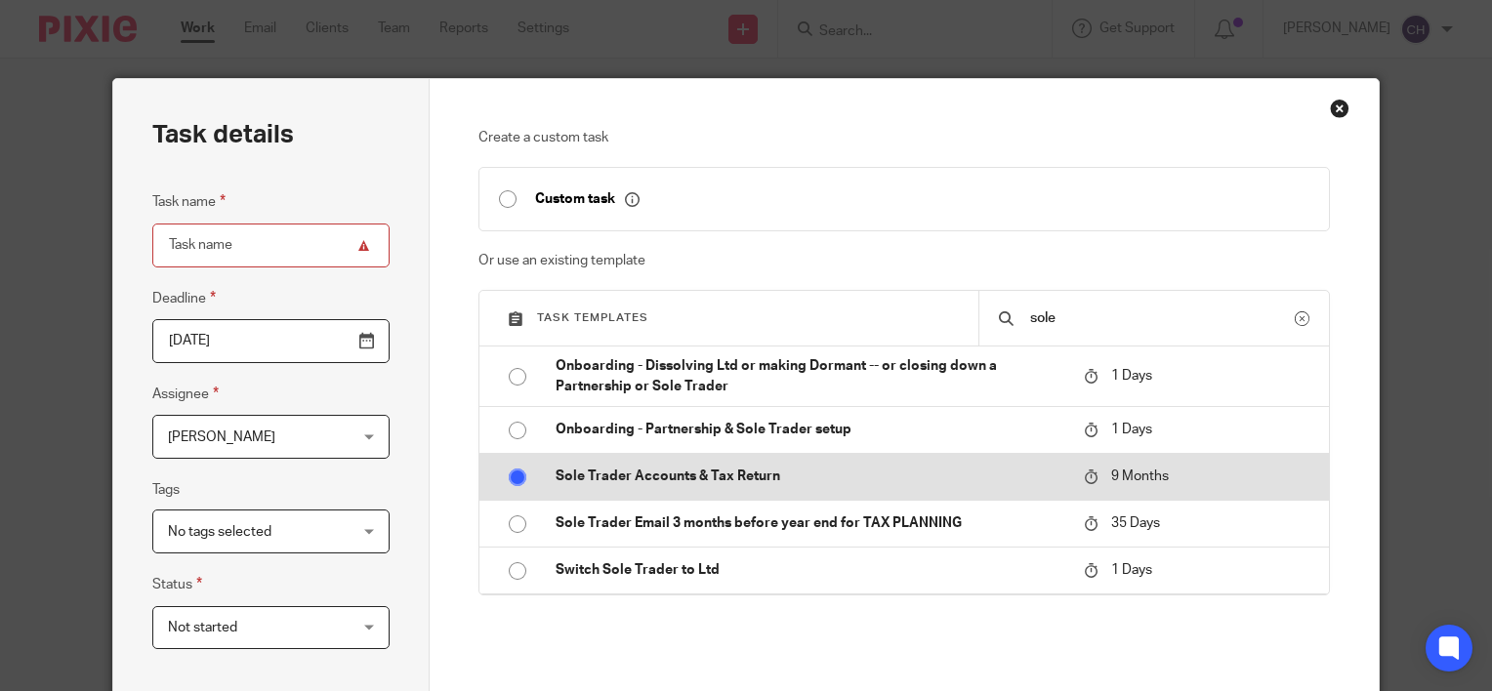
radio input "true"
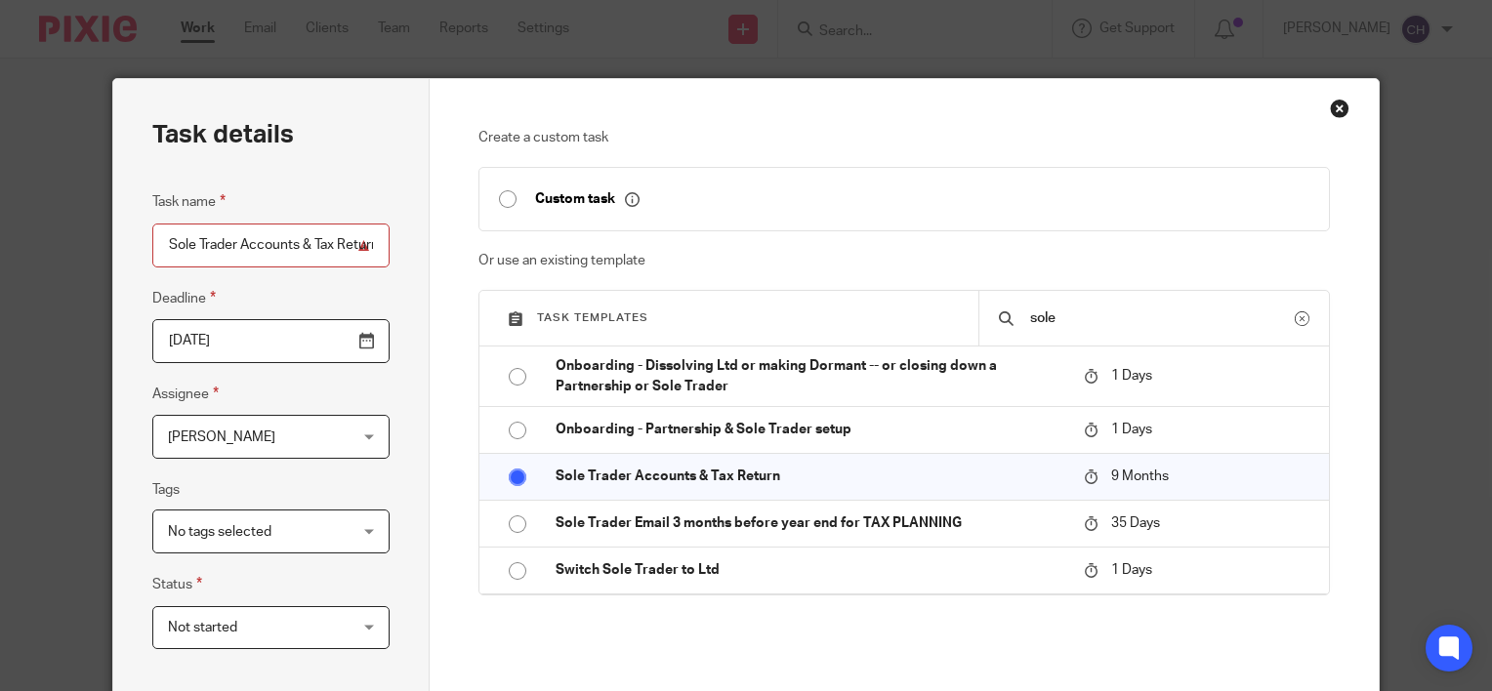
click at [293, 429] on span "[PERSON_NAME]" at bounding box center [256, 436] width 177 height 41
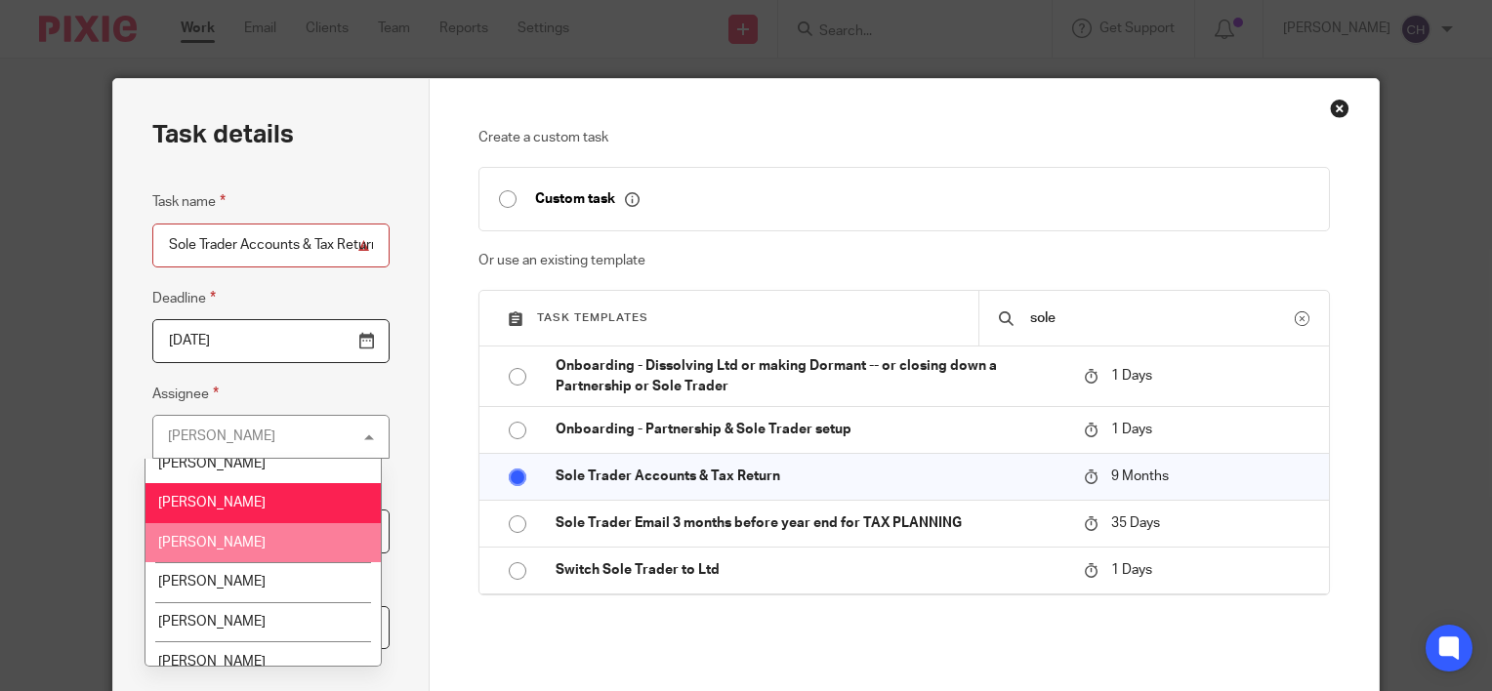
scroll to position [98, 0]
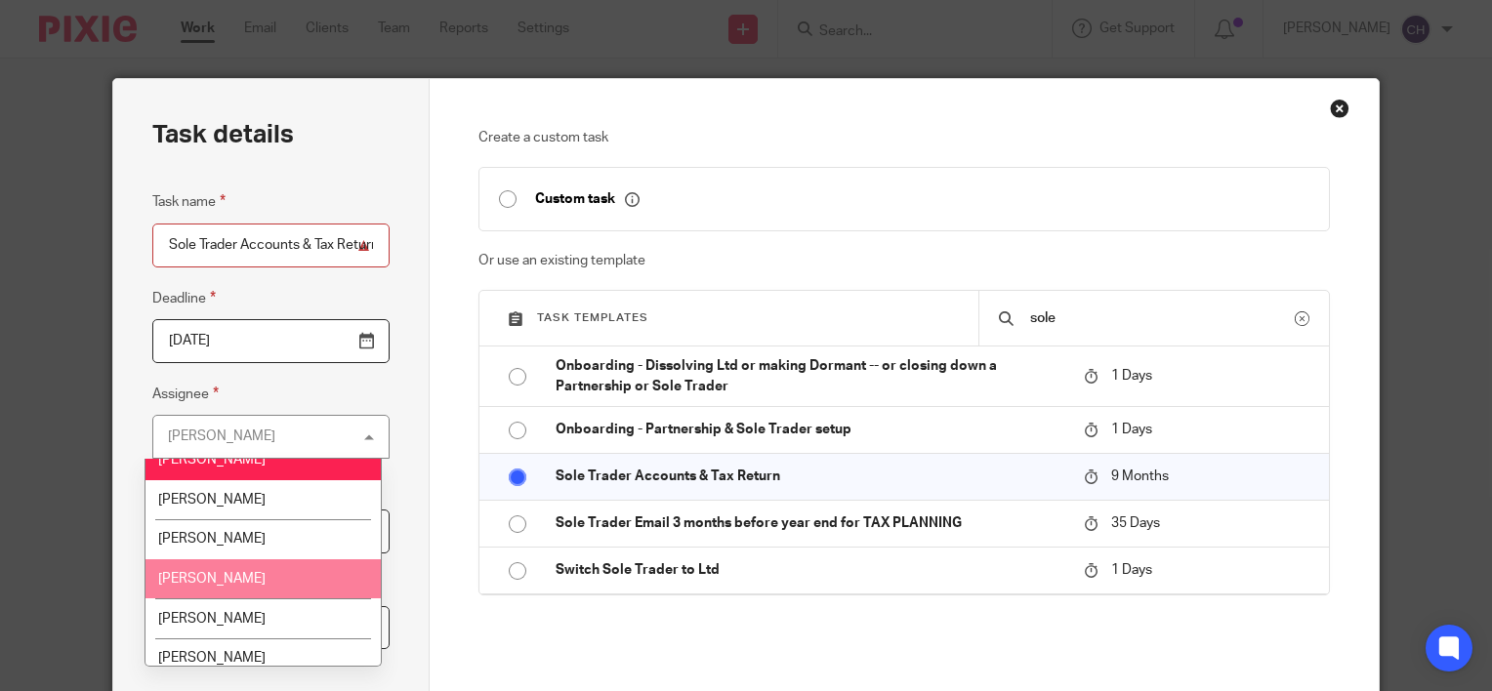
click at [245, 586] on li "[PERSON_NAME]" at bounding box center [263, 579] width 236 height 40
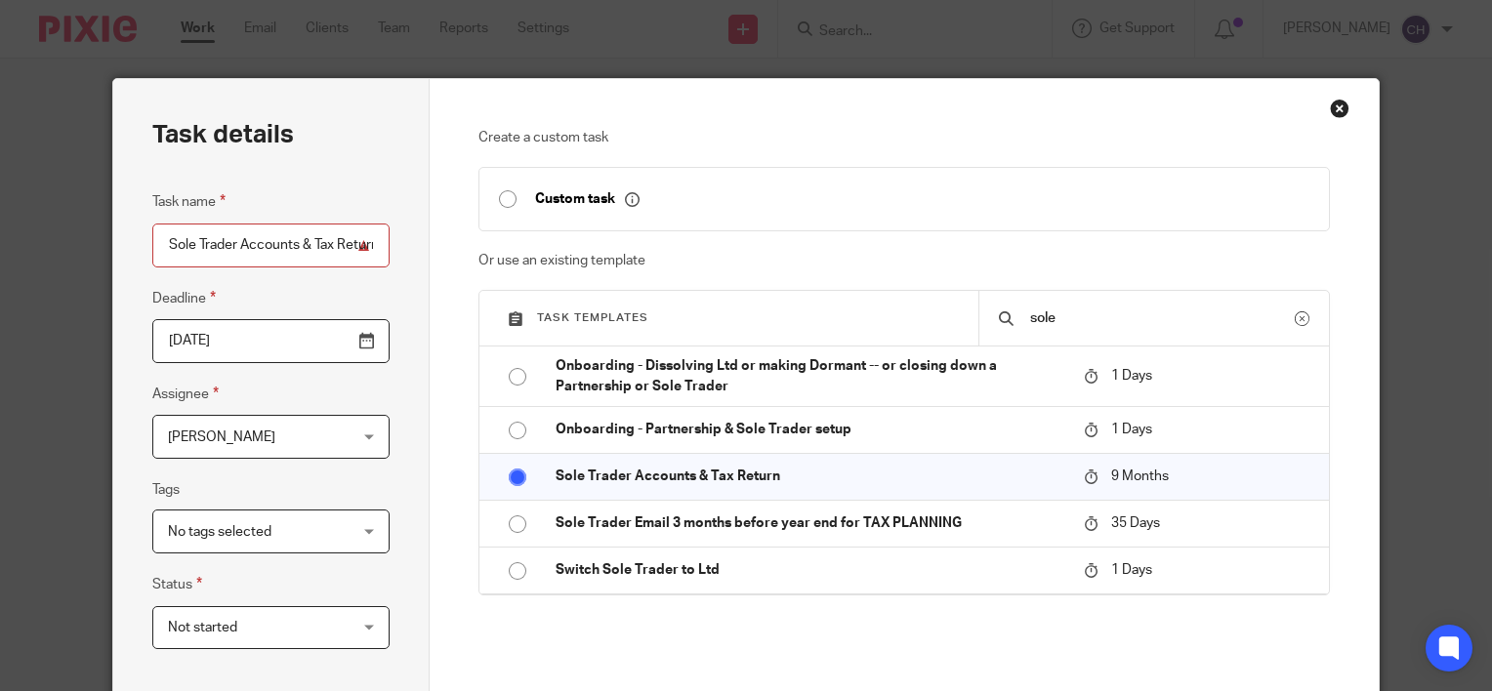
click at [421, 567] on div "Task details Task name Sole Trader Accounts & [DATE] [DATE] Assignee [PERSON_NA…" at bounding box center [271, 586] width 316 height 1015
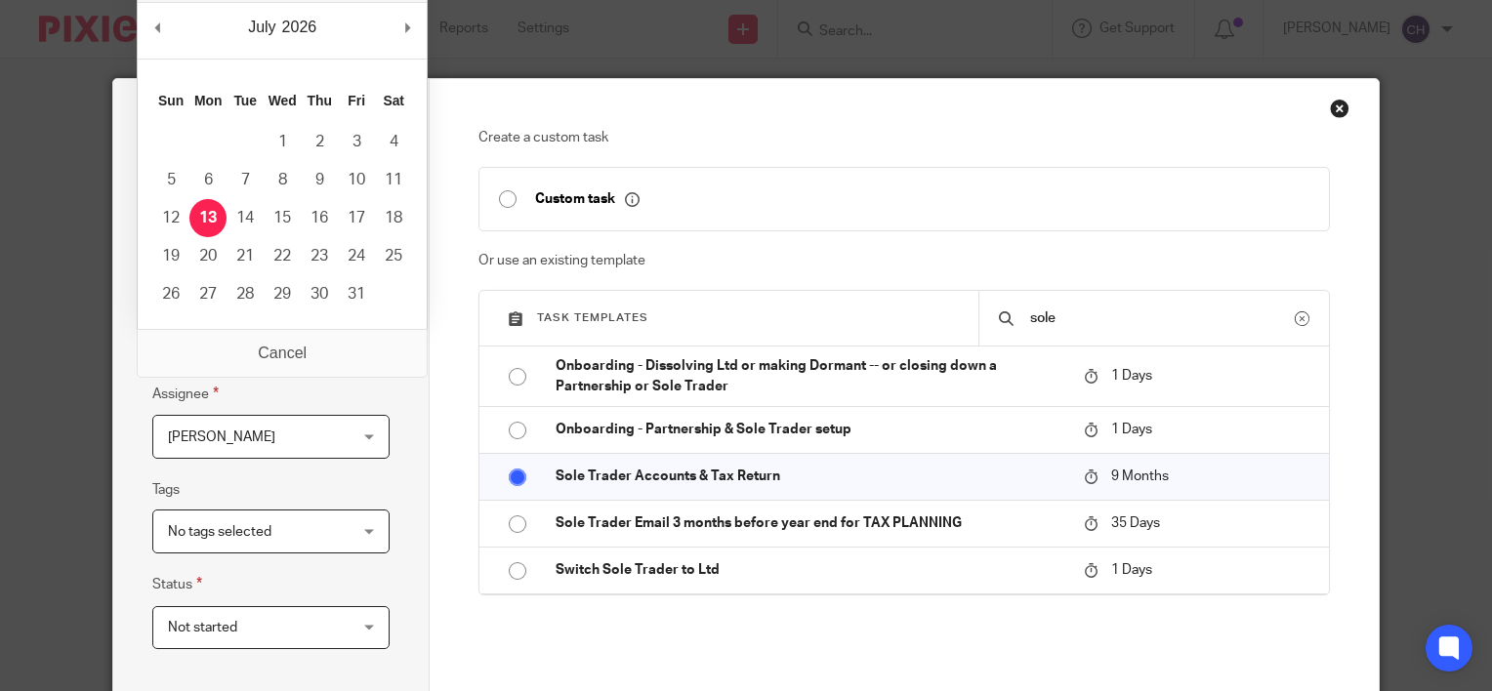
click at [334, 331] on input "2026-07-13" at bounding box center [270, 341] width 237 height 44
type input "2026-01-31"
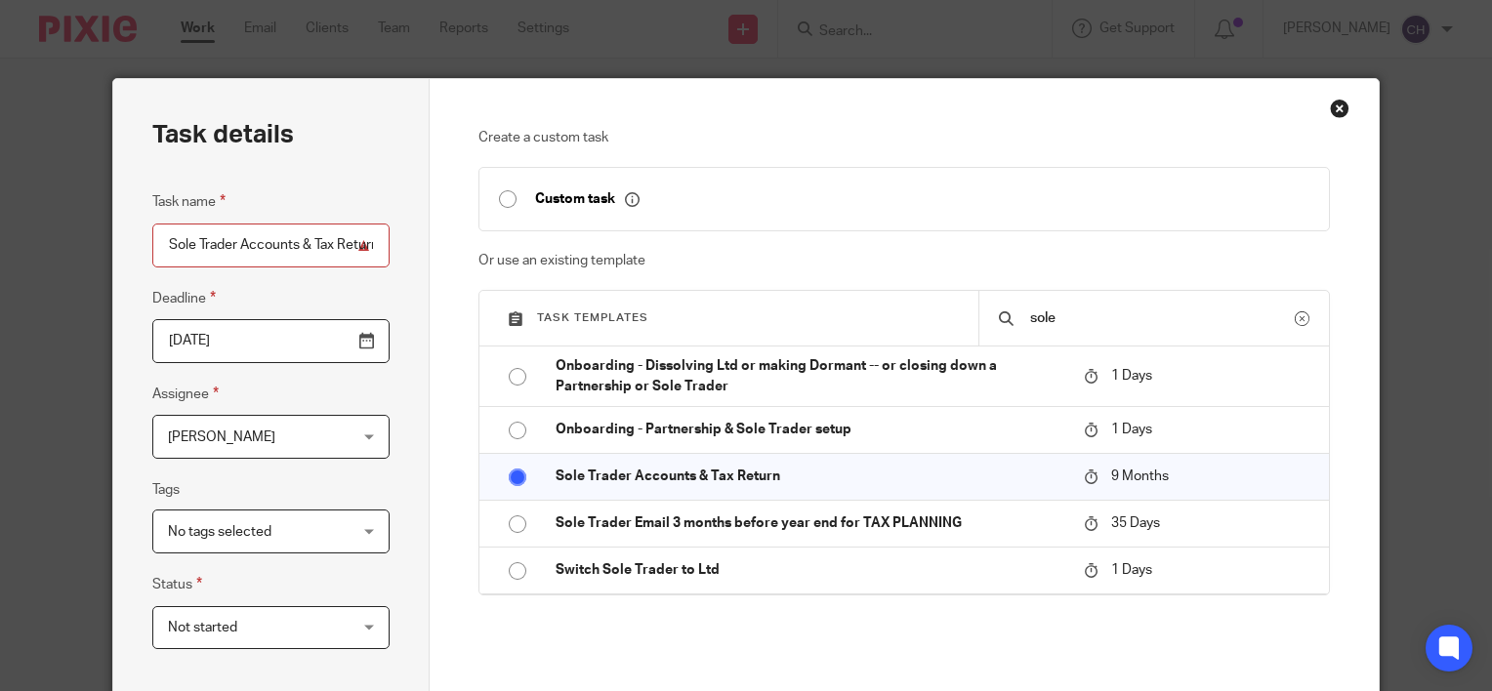
click at [414, 496] on div "Task details Task name Sole Trader Accounts & Tax Return Deadline 2026-01-31 As…" at bounding box center [271, 586] width 316 height 1015
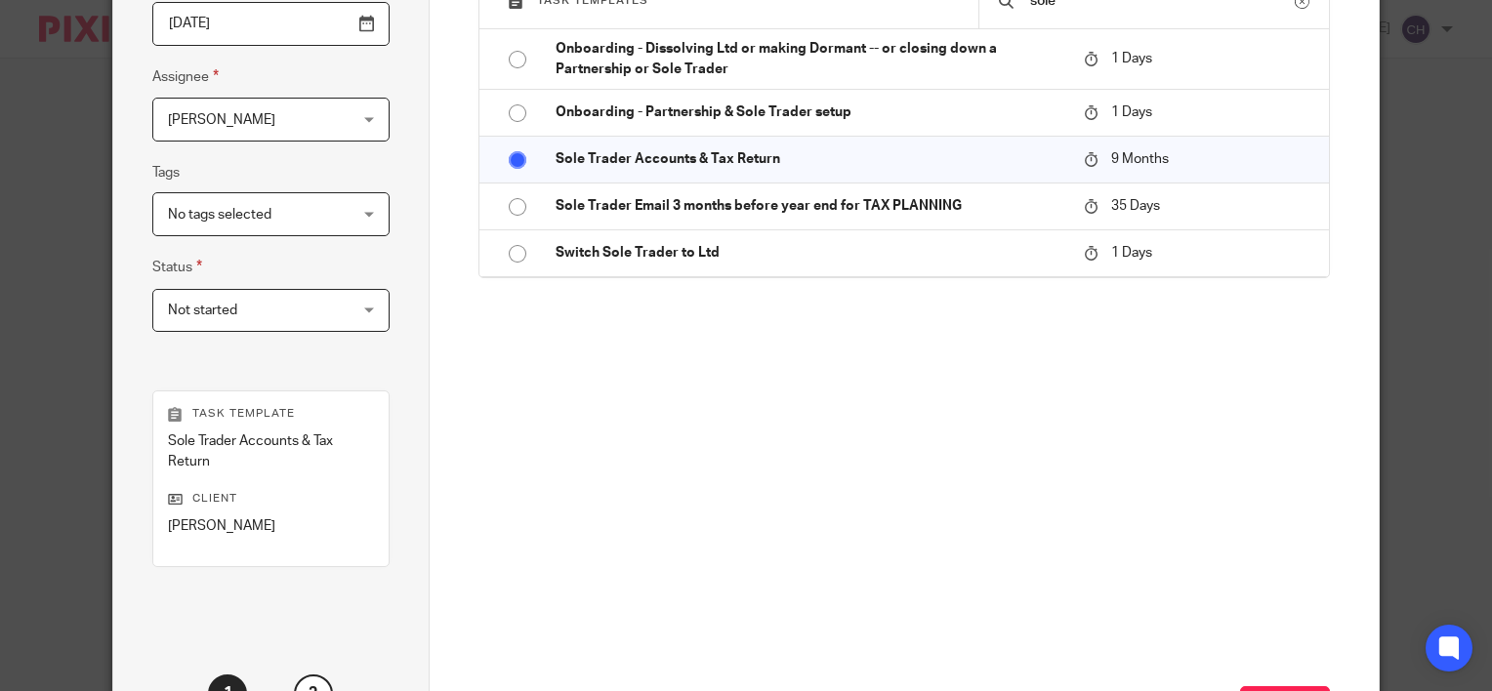
scroll to position [480, 0]
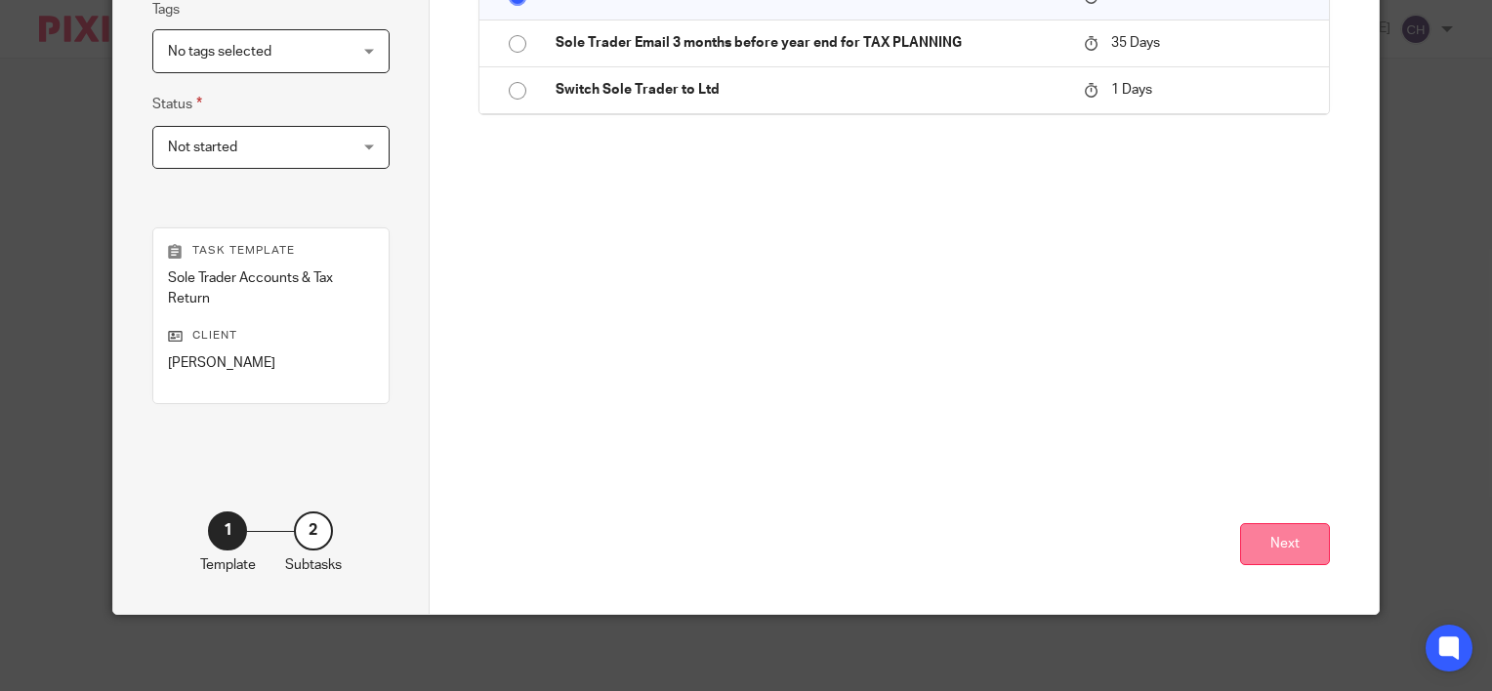
click at [1269, 534] on button "Next" at bounding box center [1285, 544] width 90 height 42
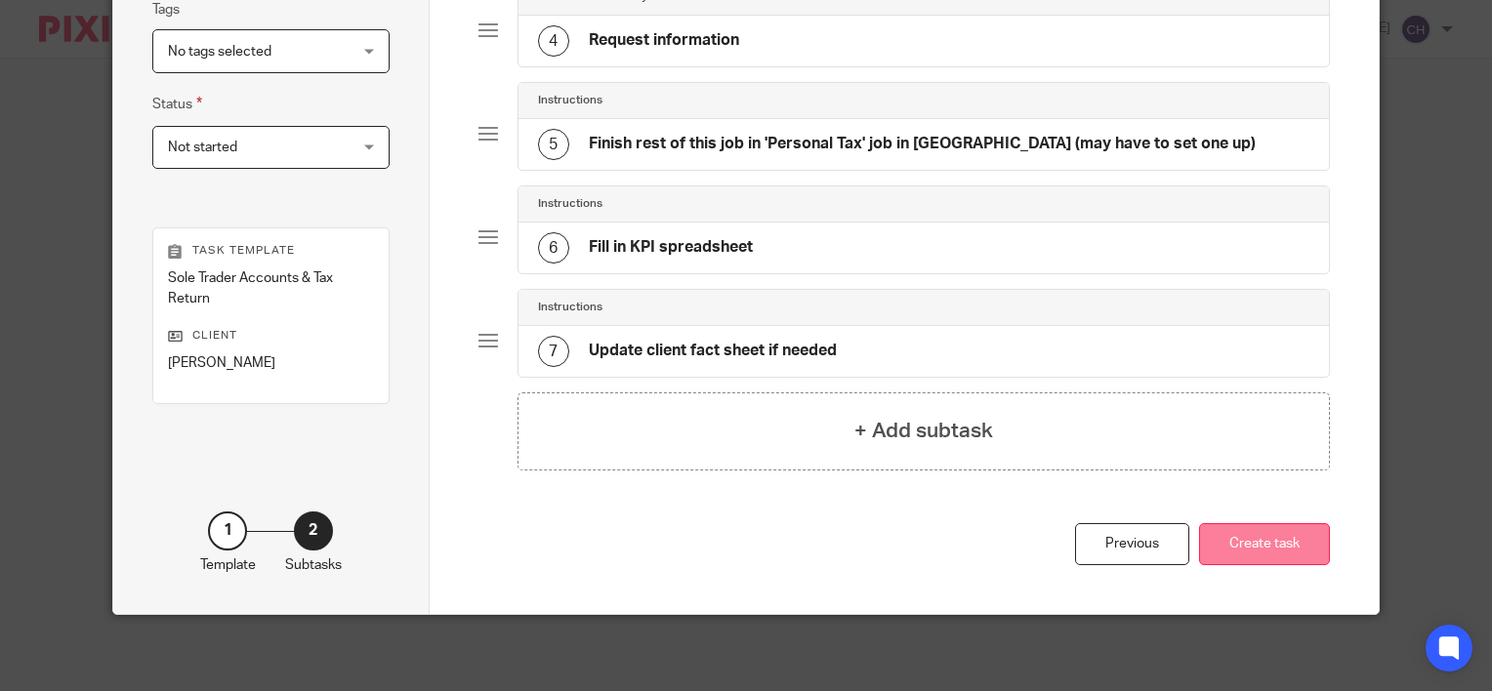
click at [1258, 529] on button "Create task" at bounding box center [1264, 544] width 131 height 42
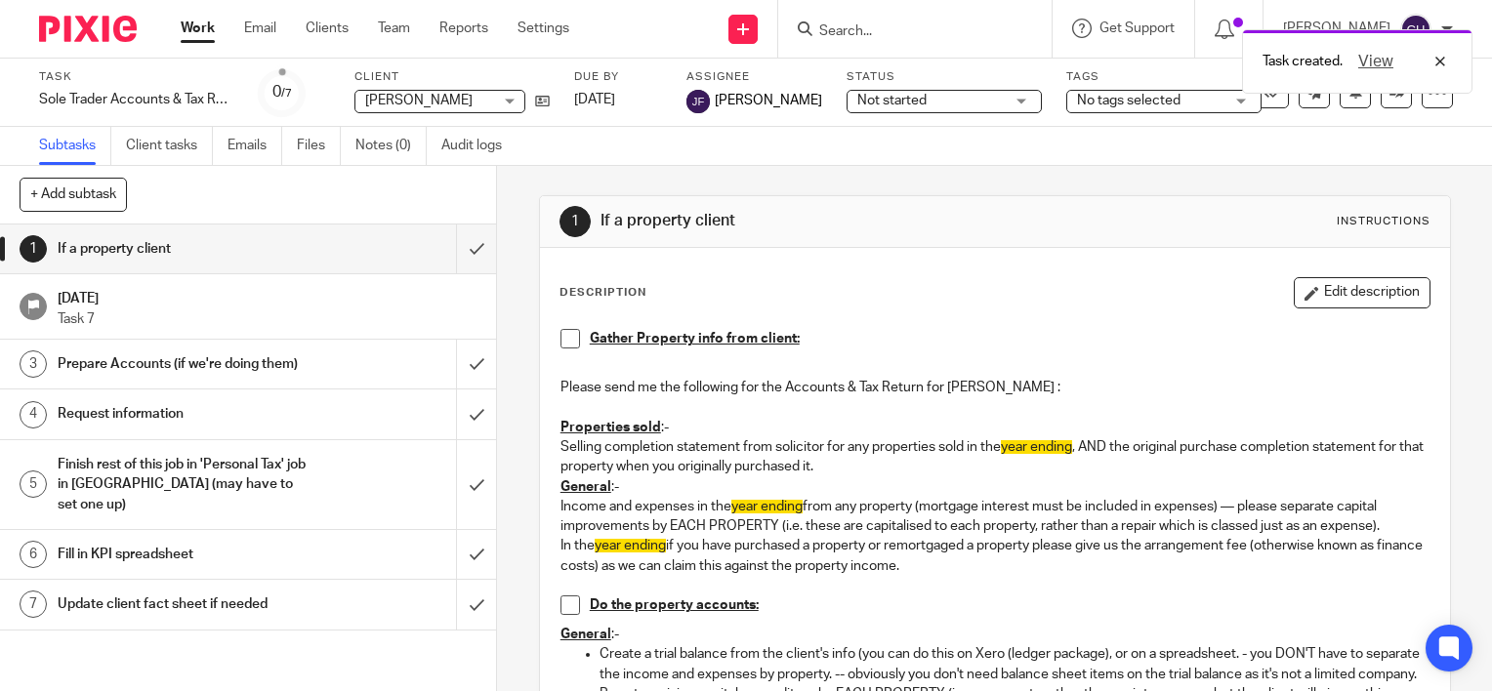
click at [680, 177] on div "1 If a property client Instructions Description Edit description Gather Propert…" at bounding box center [995, 620] width 912 height 909
click at [615, 194] on div "1 If a property client Instructions Description Edit description Gather Propert…" at bounding box center [995, 620] width 912 height 909
click at [640, 255] on div "Description Edit description Gather Property info from client: Please send me t…" at bounding box center [995, 646] width 910 height 797
click at [676, 197] on div "1 If a property client Instructions" at bounding box center [995, 222] width 910 height 52
click at [107, 25] on img at bounding box center [88, 29] width 98 height 26
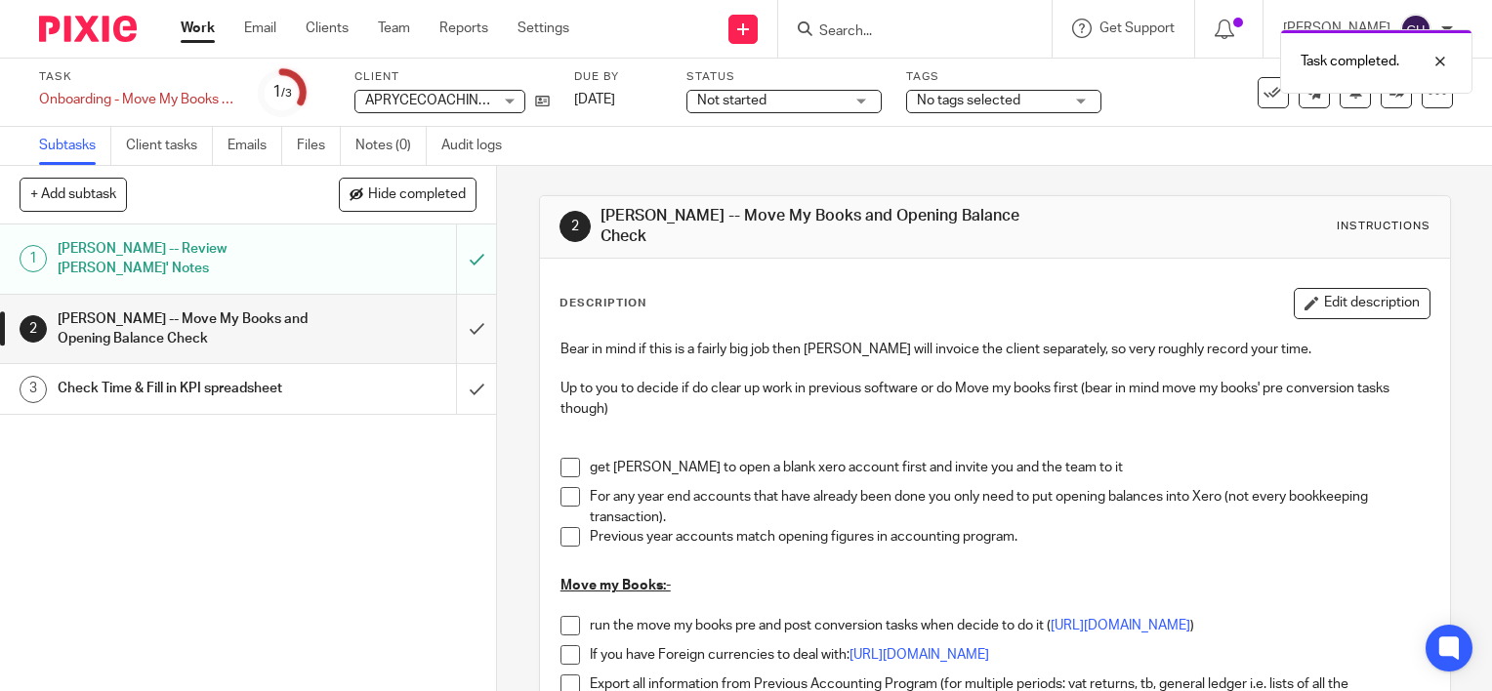
click at [459, 309] on input "submit" at bounding box center [248, 329] width 496 height 69
